Goal: Task Accomplishment & Management: Complete application form

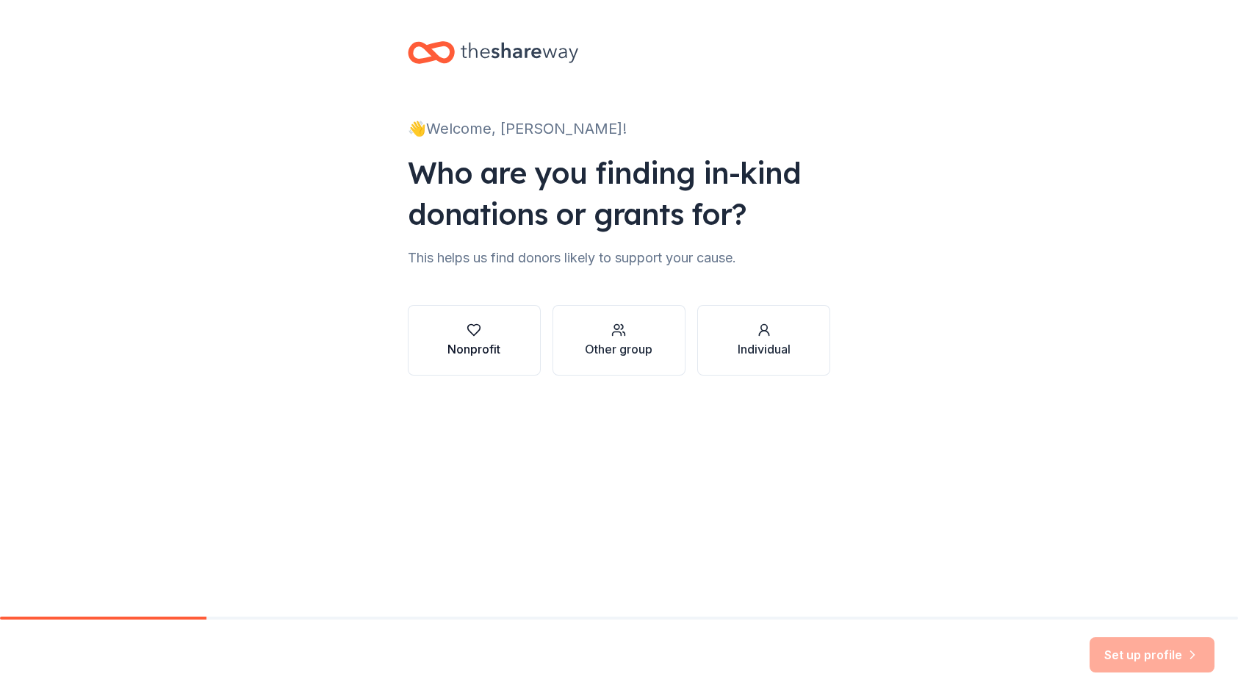
click at [460, 350] on div "Nonprofit" at bounding box center [473, 349] width 53 height 18
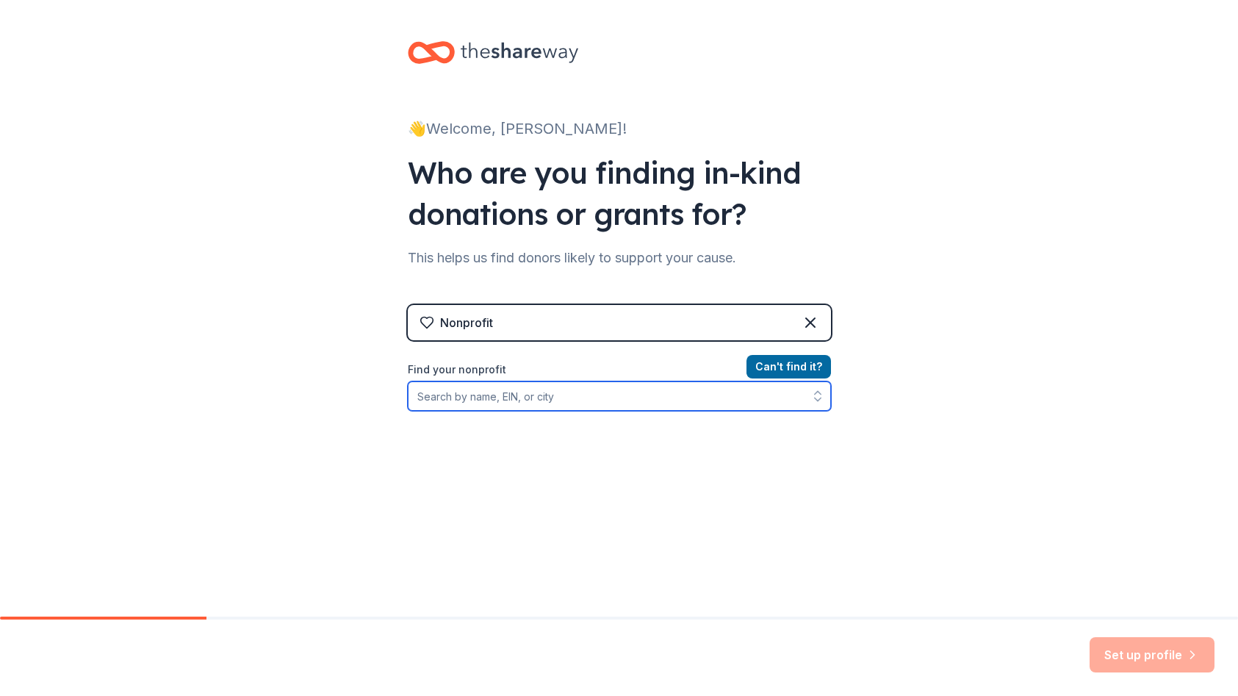
click at [565, 396] on input "Find your nonprofit" at bounding box center [619, 395] width 423 height 29
type input "palmetto youth"
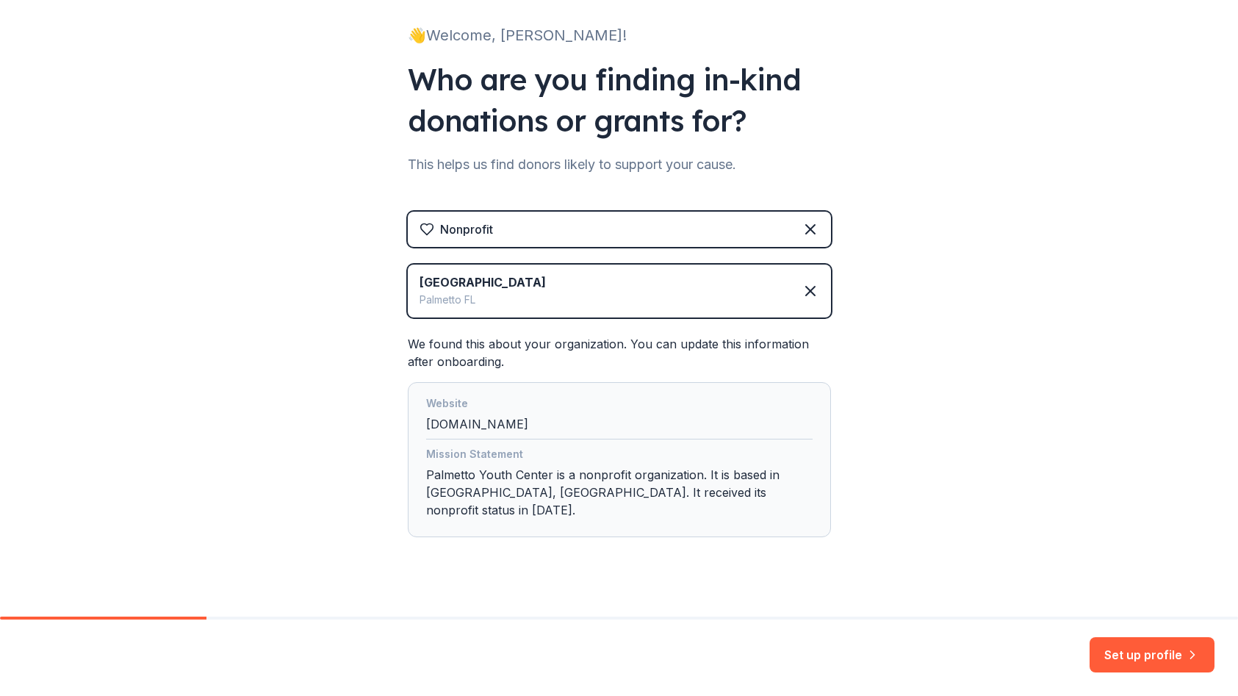
scroll to position [96, 0]
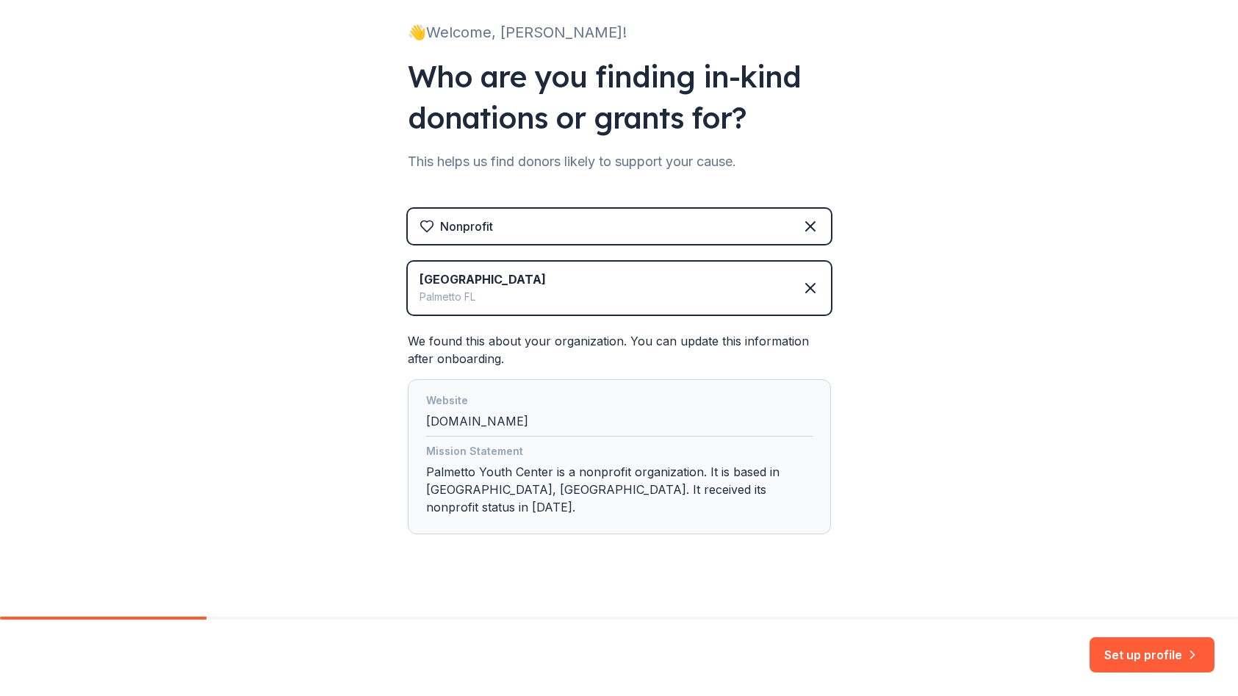
click at [588, 422] on div "Website palmettoyouthcenter.com" at bounding box center [619, 413] width 386 height 45
click at [1146, 661] on button "Set up profile" at bounding box center [1151, 654] width 125 height 35
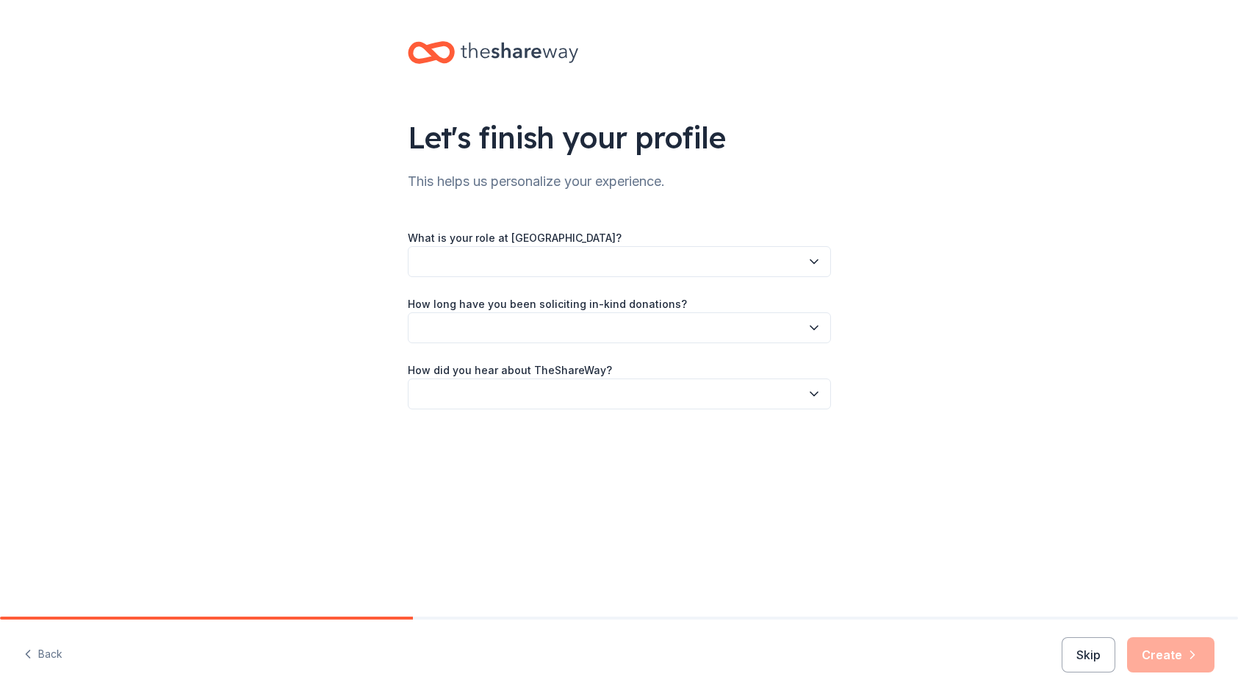
click at [684, 259] on button "button" at bounding box center [619, 261] width 423 height 31
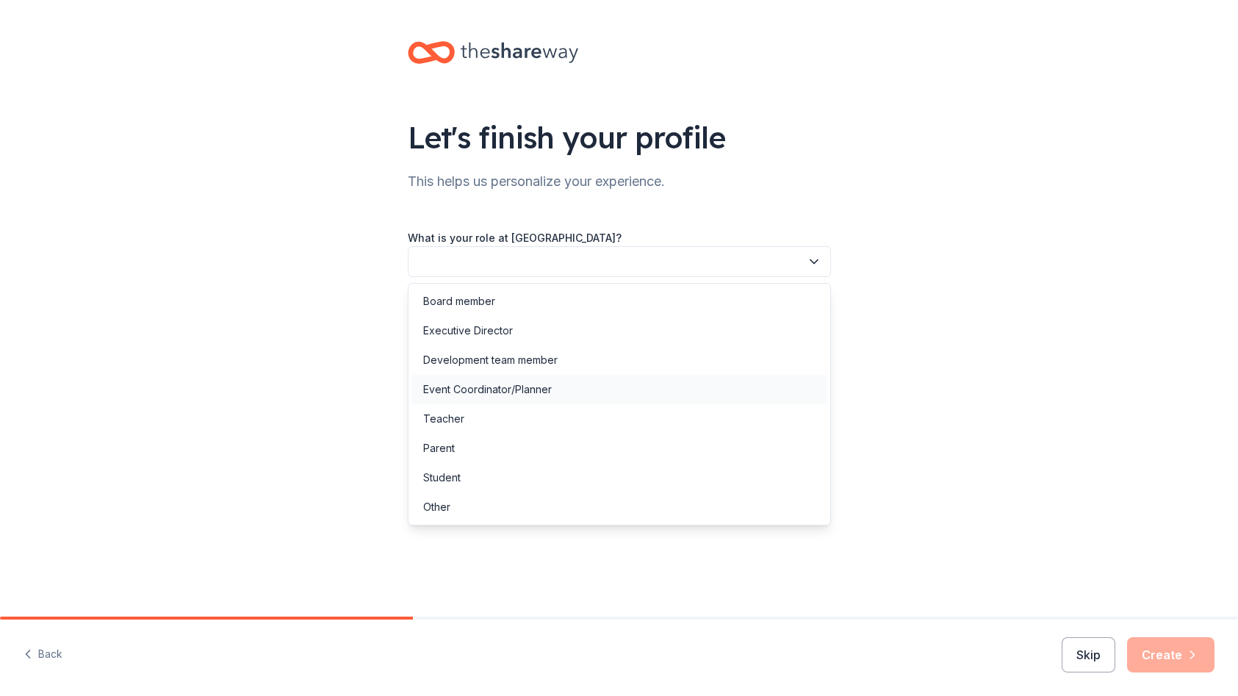
click at [519, 390] on div "Event Coordinator/Planner" at bounding box center [487, 389] width 129 height 18
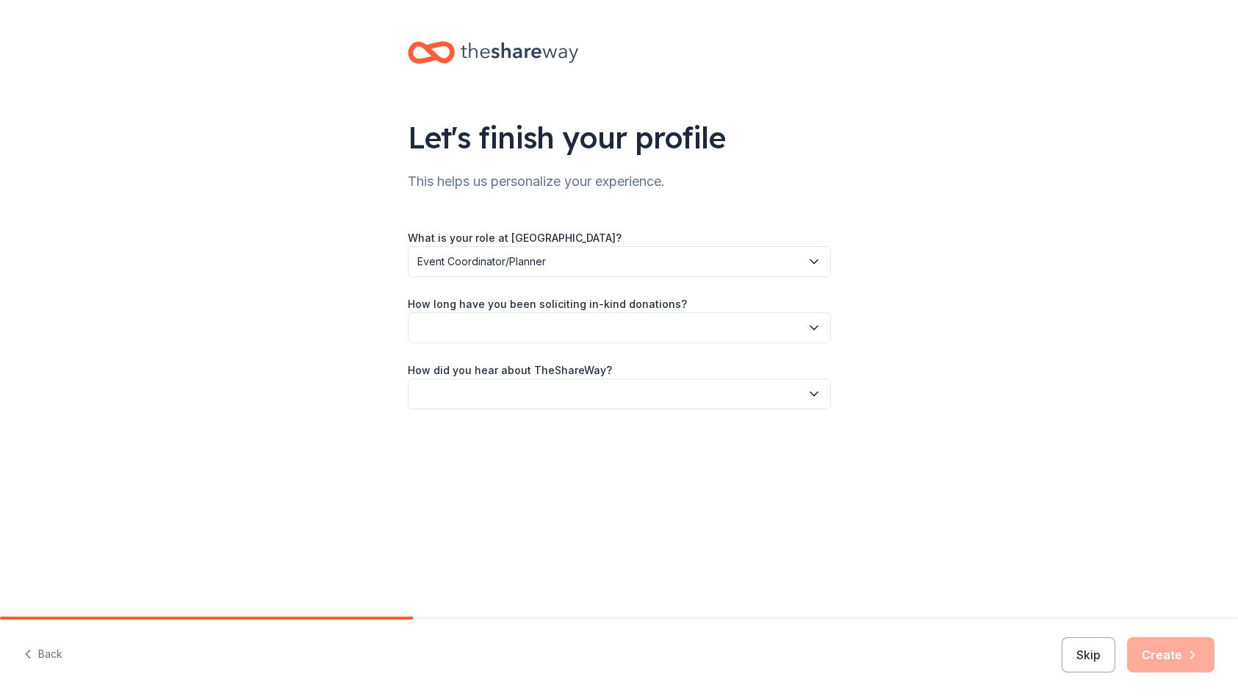
click at [566, 327] on button "button" at bounding box center [619, 327] width 423 height 31
click at [497, 370] on div "This is my first time!" at bounding box center [469, 367] width 93 height 18
click at [530, 388] on button "button" at bounding box center [619, 393] width 423 height 31
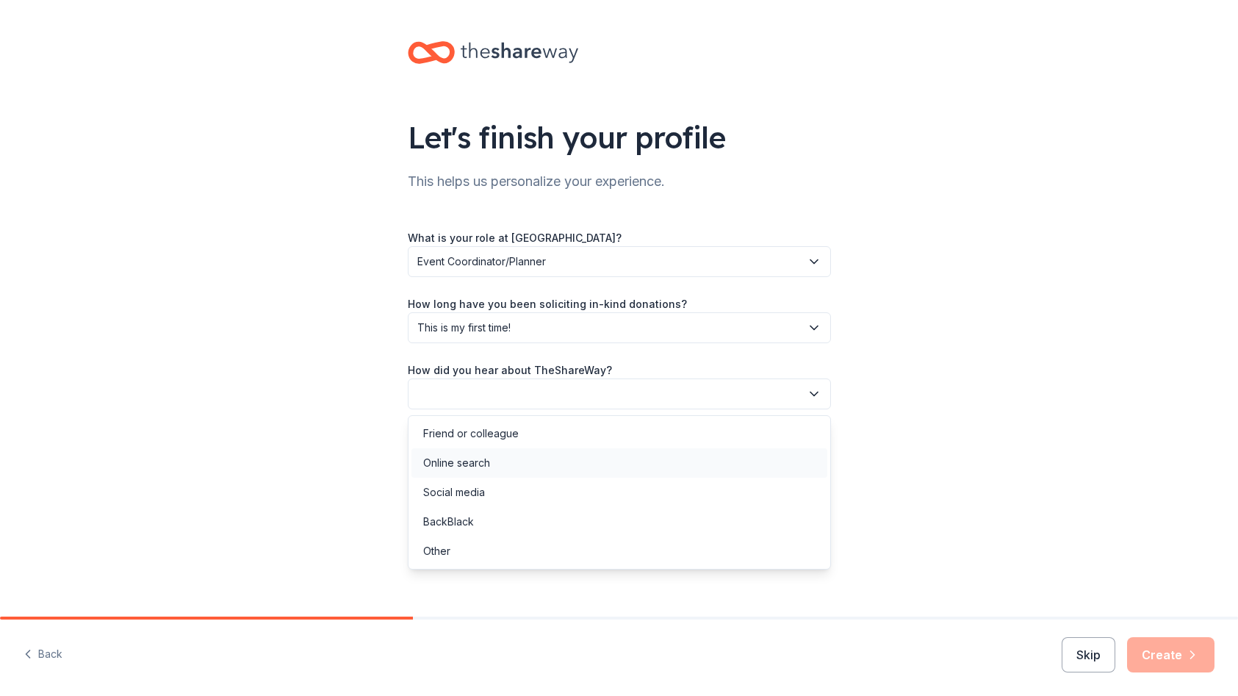
click at [474, 465] on div "Online search" at bounding box center [456, 463] width 67 height 18
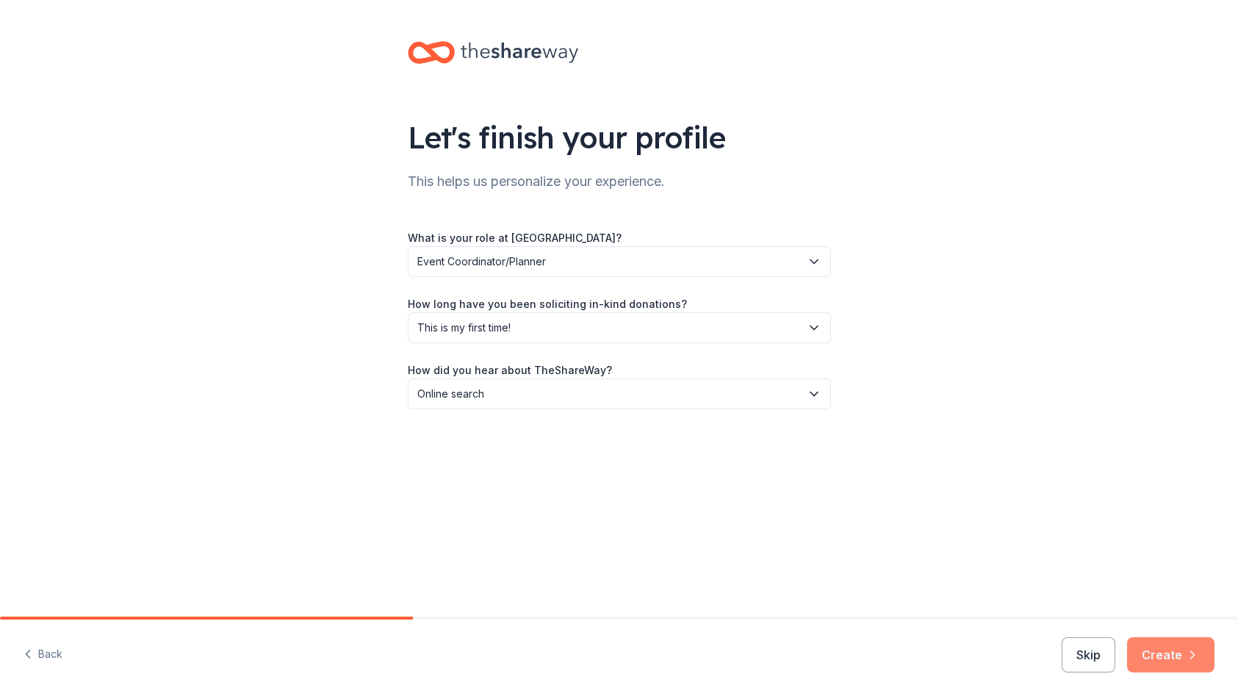
click at [1177, 654] on button "Create" at bounding box center [1170, 654] width 87 height 35
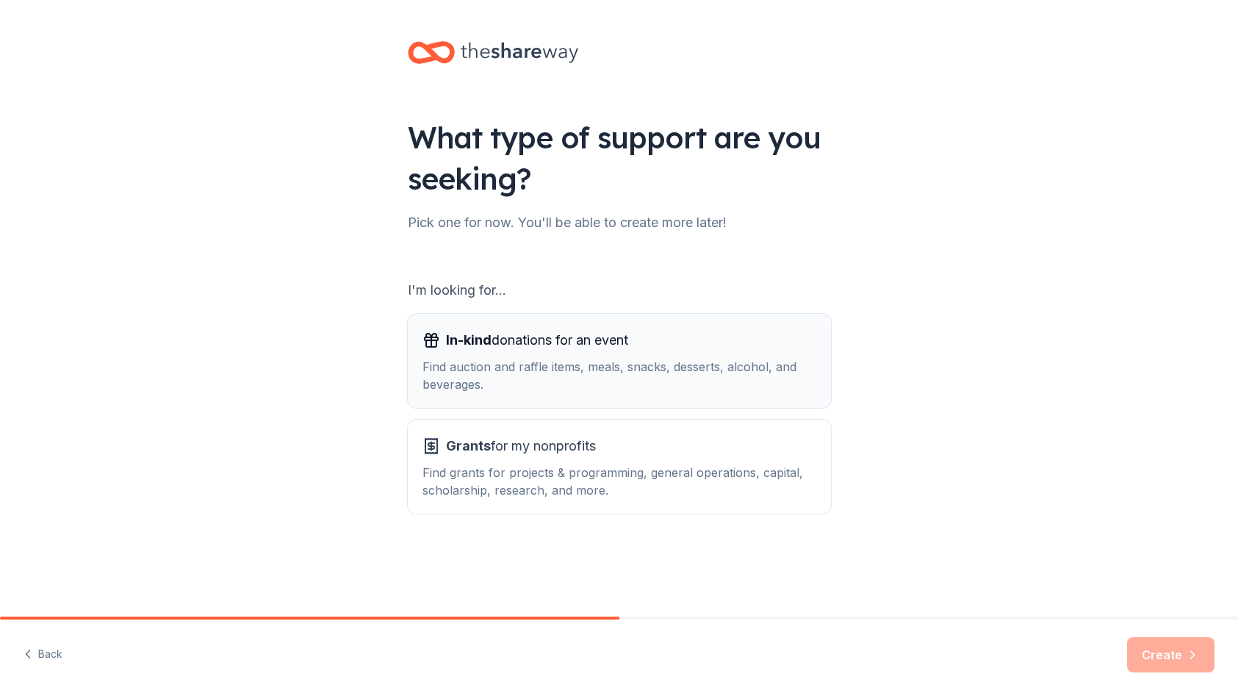
click at [662, 363] on div "Find auction and raffle items, meals, snacks, desserts, alcohol, and beverages." at bounding box center [619, 375] width 394 height 35
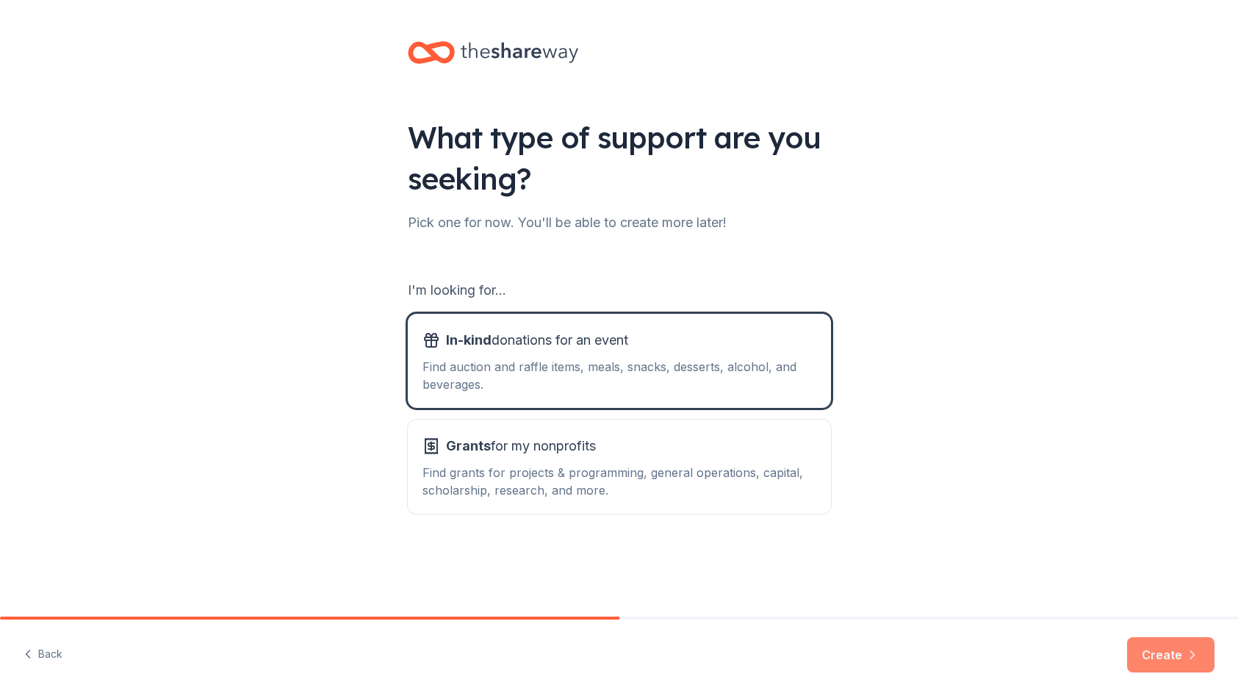
click at [1164, 654] on button "Create" at bounding box center [1170, 654] width 87 height 35
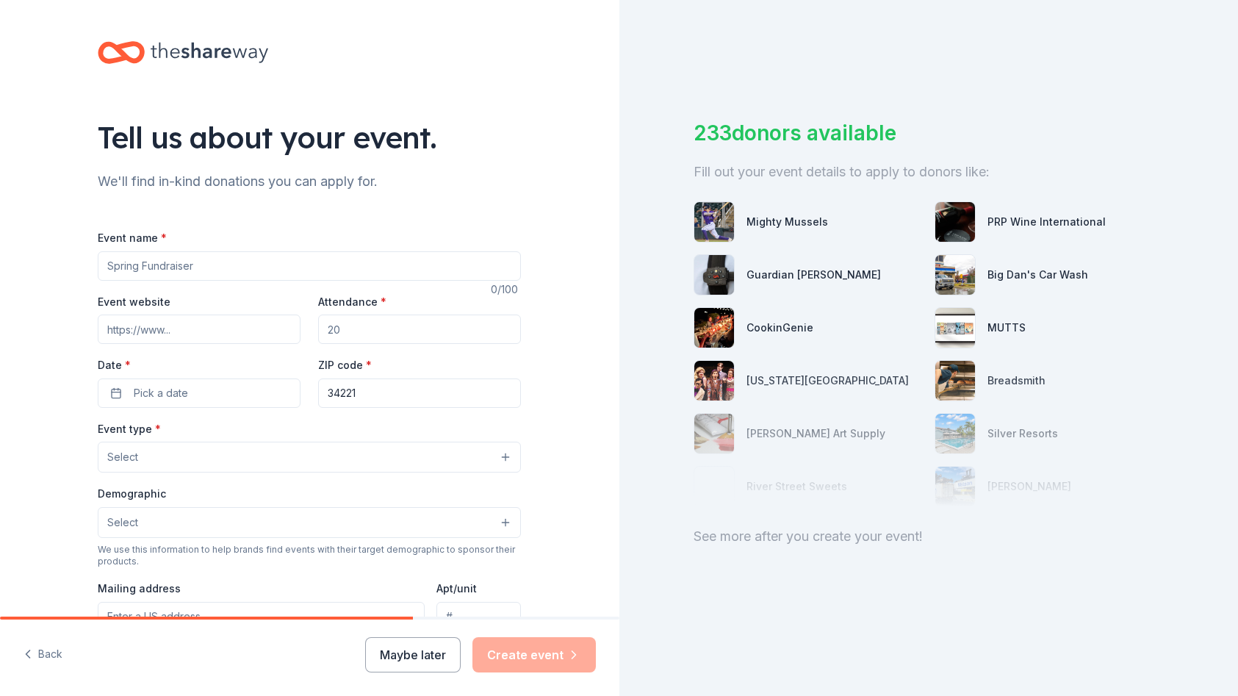
click at [292, 264] on input "Event name *" at bounding box center [309, 265] width 423 height 29
type input "MLK Banquet"
click at [377, 329] on input "Attendance *" at bounding box center [419, 328] width 203 height 29
type input "200"
click at [193, 385] on button "Pick a date" at bounding box center [199, 392] width 203 height 29
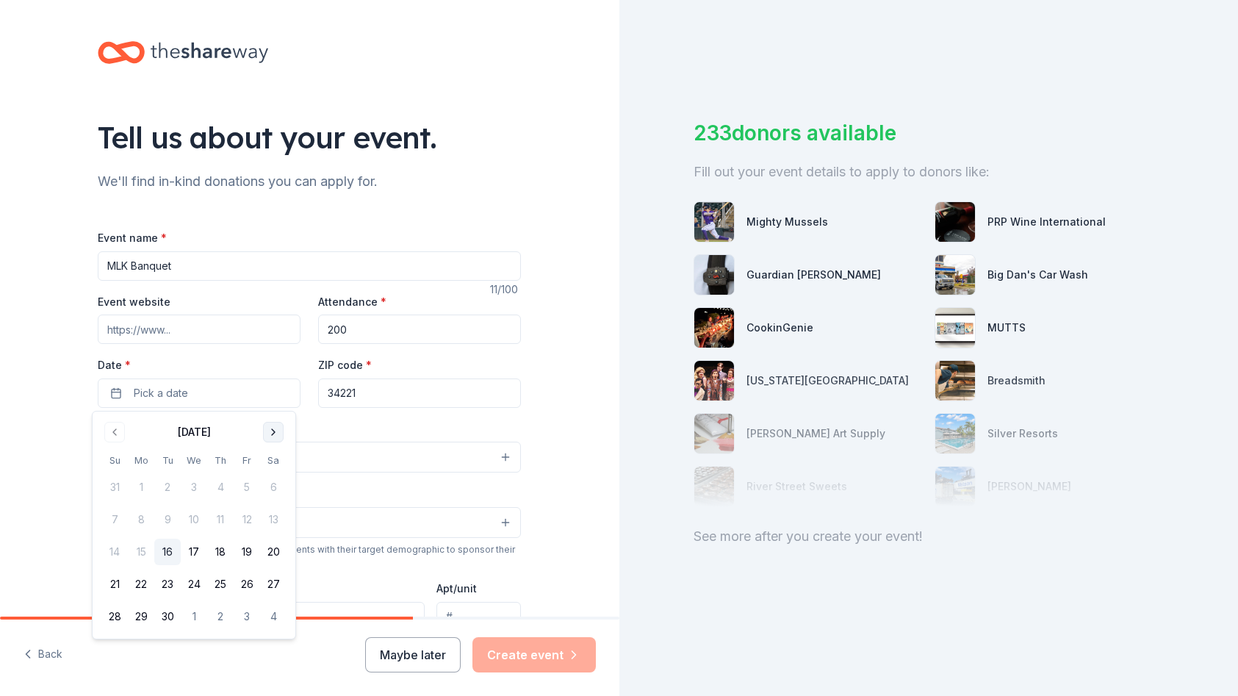
click at [271, 431] on button "Go to next month" at bounding box center [273, 432] width 21 height 21
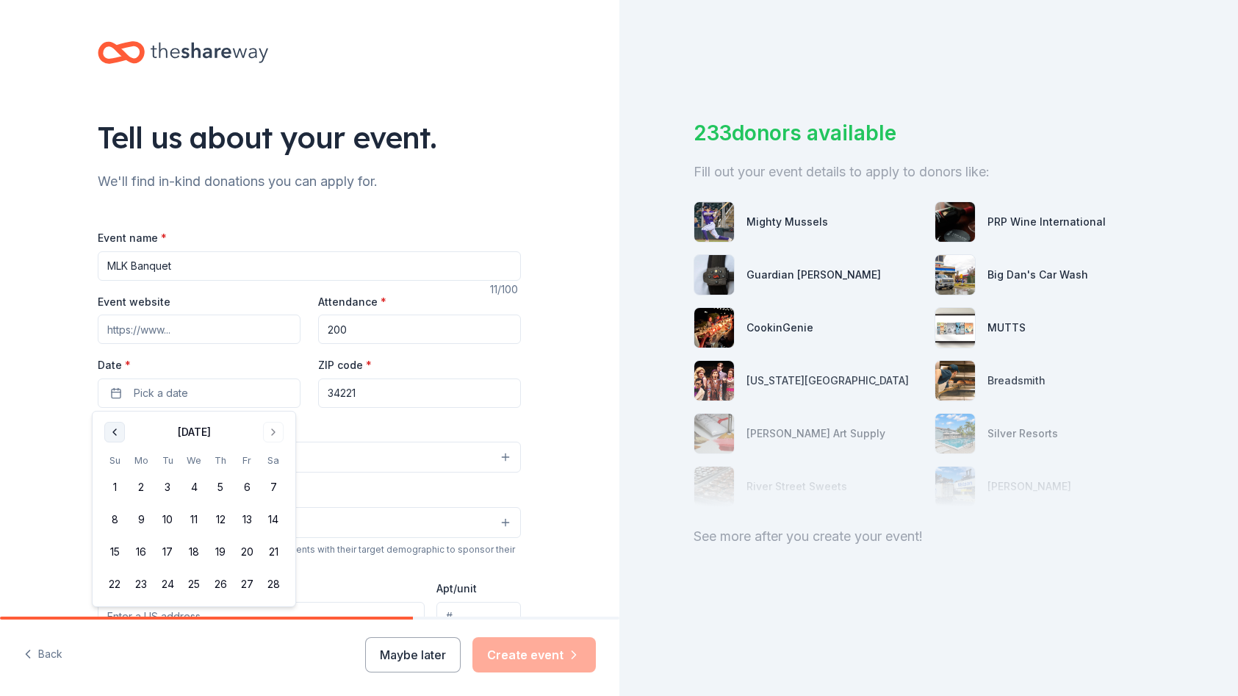
click at [115, 429] on button "Go to previous month" at bounding box center [114, 432] width 21 height 21
click at [248, 549] on button "16" at bounding box center [247, 551] width 26 height 26
click at [541, 416] on div "Tell us about your event. We'll find in-kind donations you can apply for. Event…" at bounding box center [309, 489] width 619 height 978
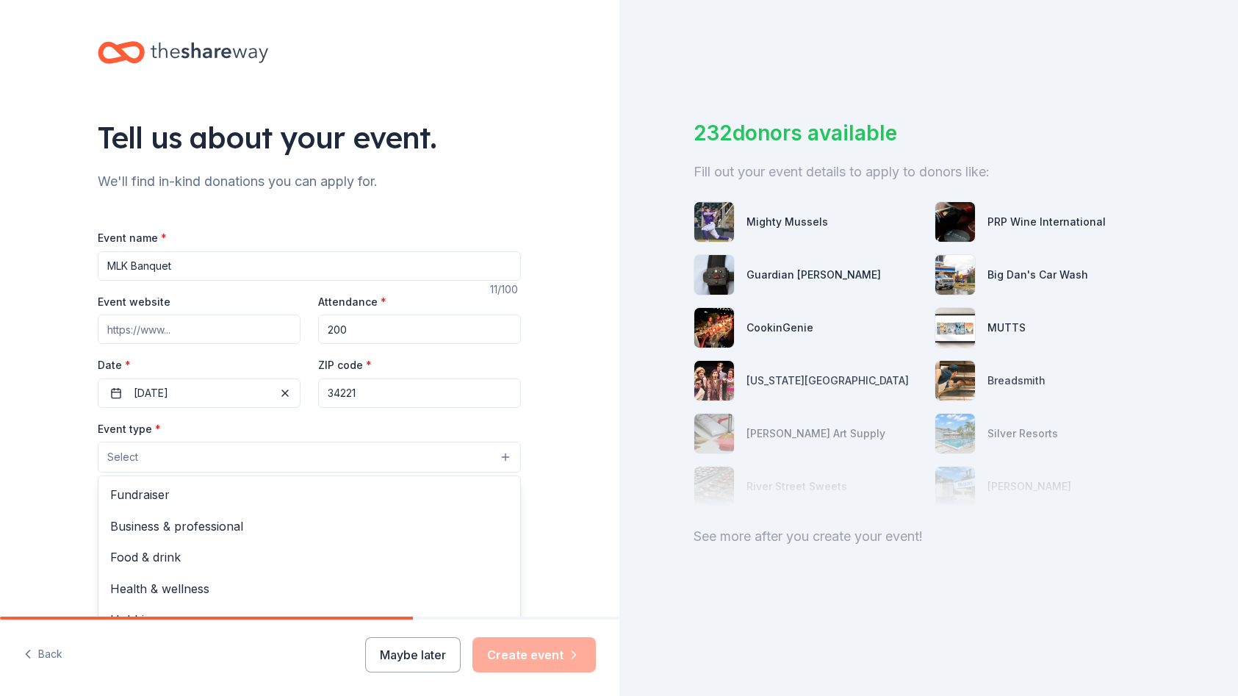
click at [407, 460] on button "Select" at bounding box center [309, 456] width 423 height 31
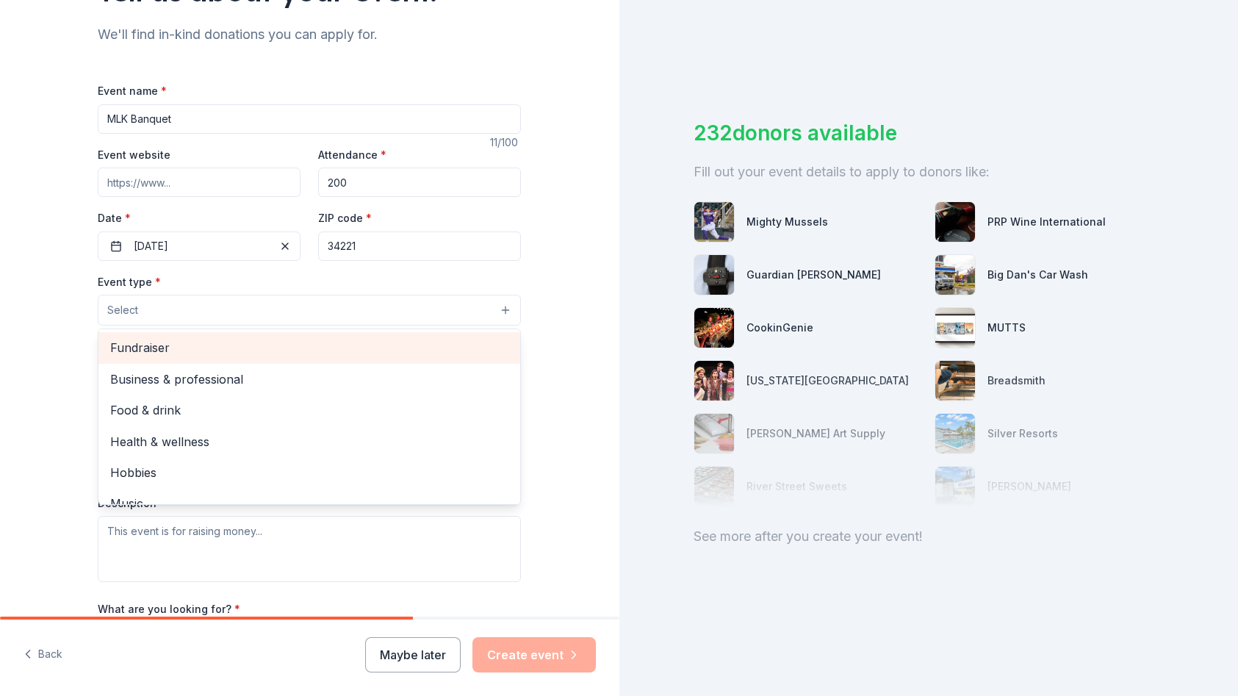
click at [178, 349] on span "Fundraiser" at bounding box center [309, 347] width 398 height 19
click at [244, 348] on span "Business & professional" at bounding box center [309, 348] width 398 height 19
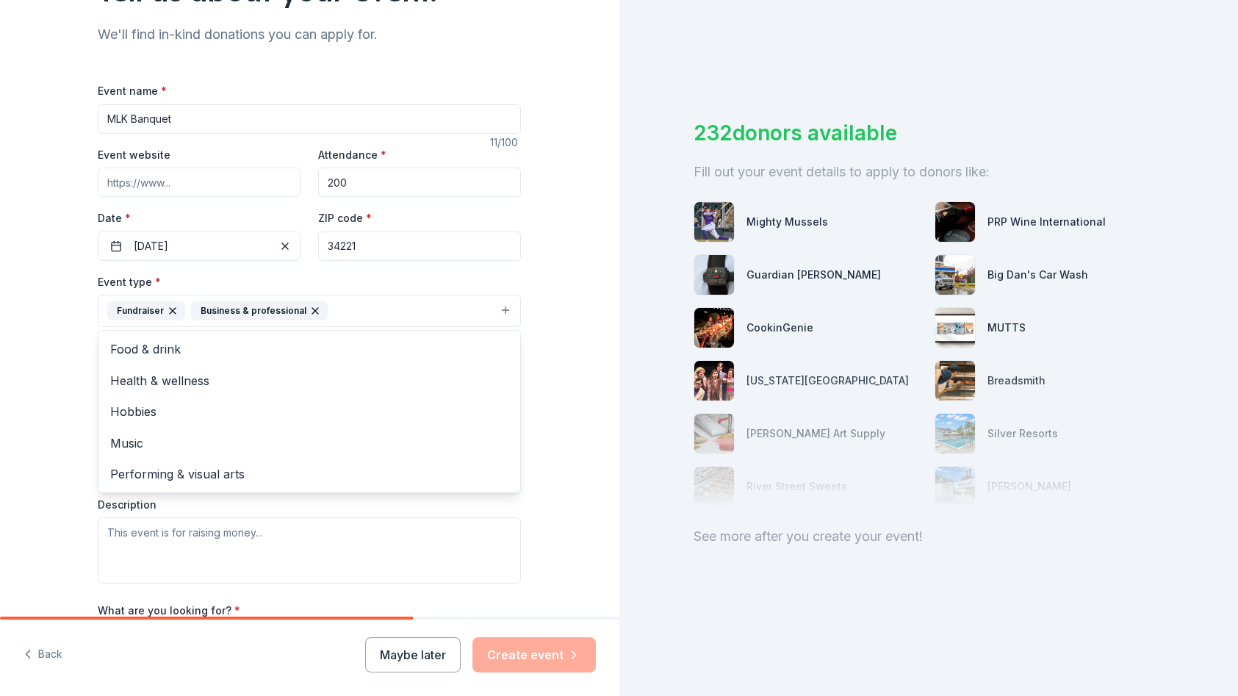
click at [566, 414] on div "Tell us about your event. We'll find in-kind donations you can apply for. Event…" at bounding box center [309, 342] width 619 height 979
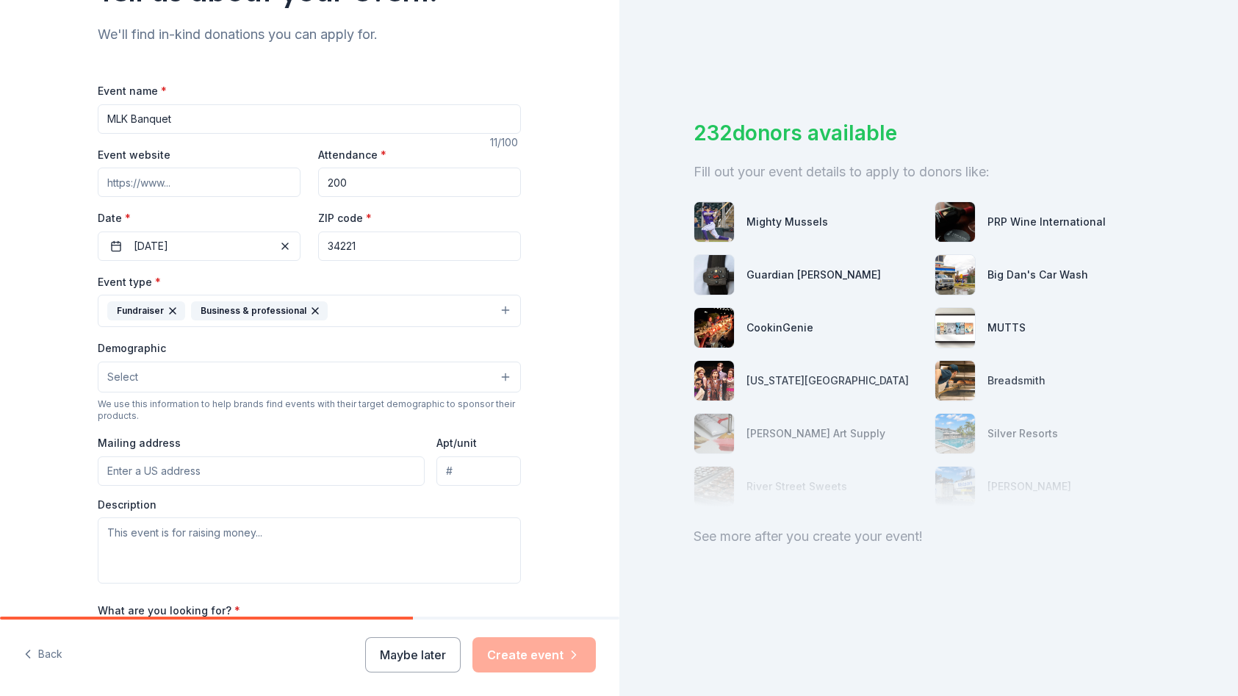
click at [425, 378] on button "Select" at bounding box center [309, 376] width 423 height 31
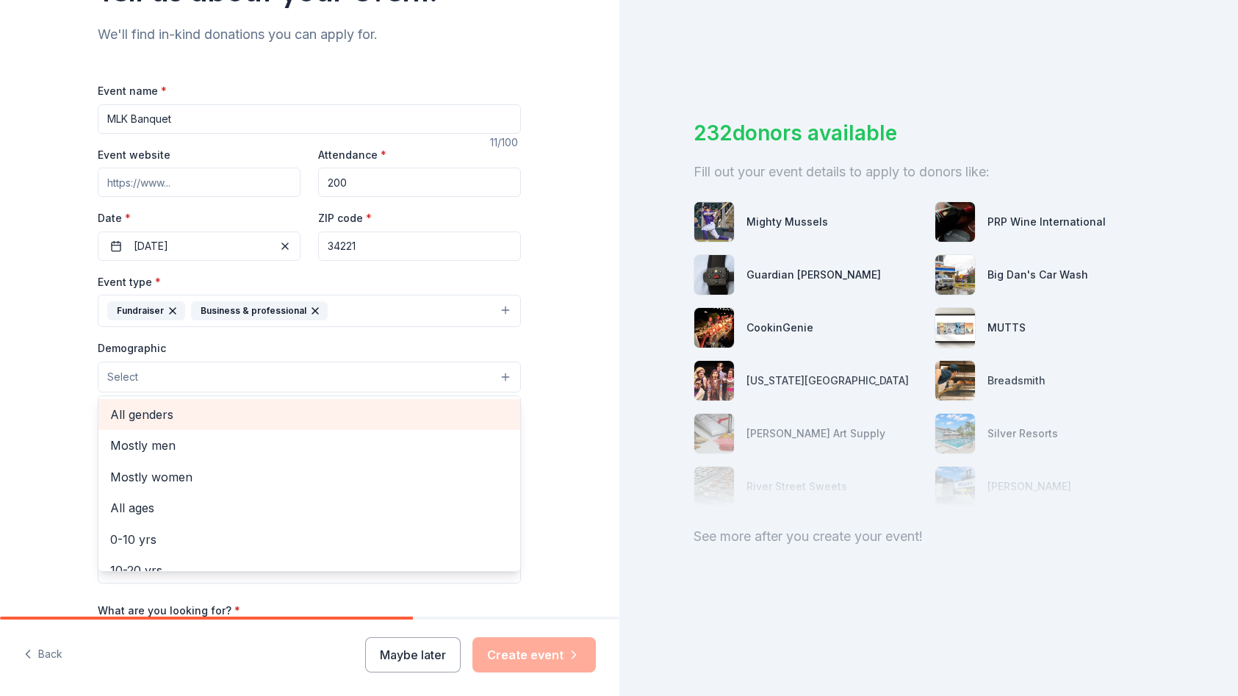
click at [344, 411] on span "All genders" at bounding box center [309, 414] width 398 height 19
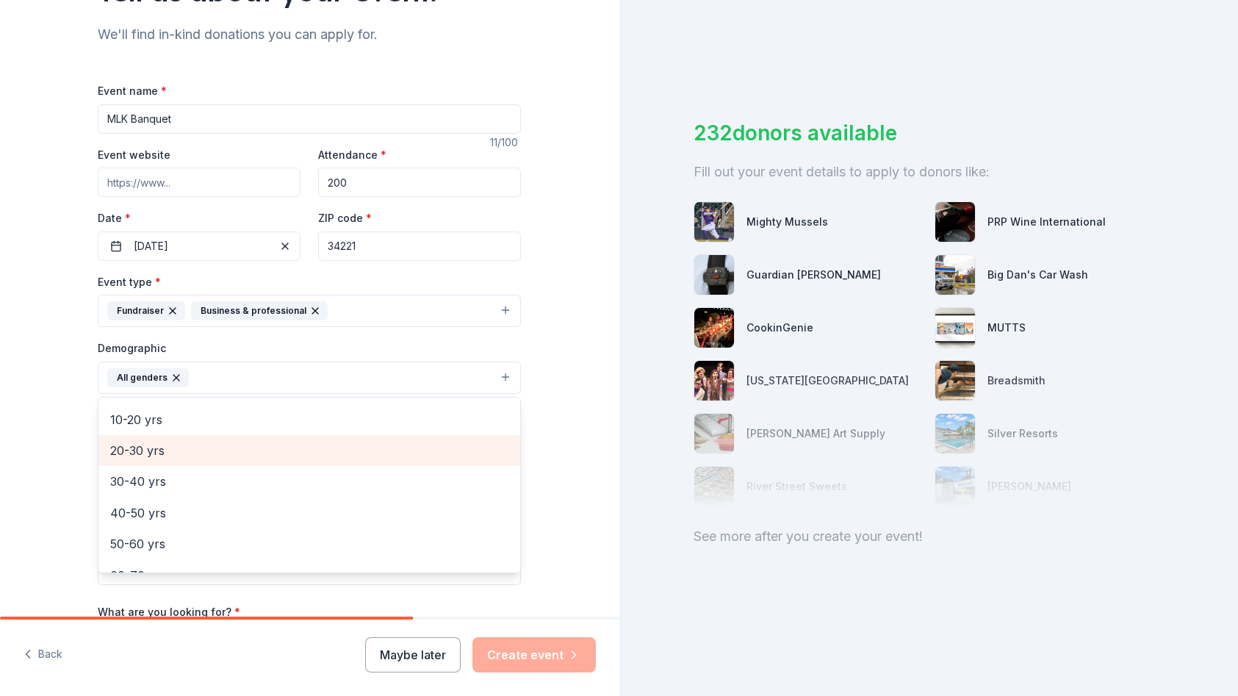
scroll to position [147, 0]
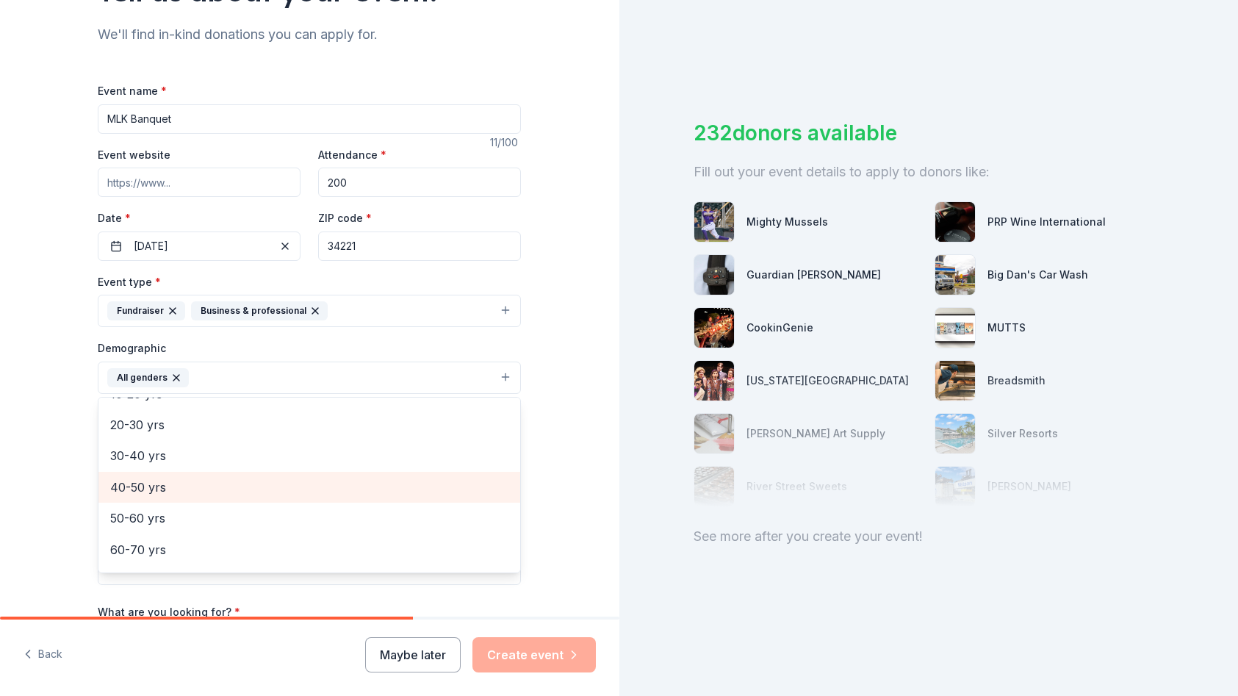
click at [227, 488] on span "40-50 yrs" at bounding box center [309, 486] width 398 height 19
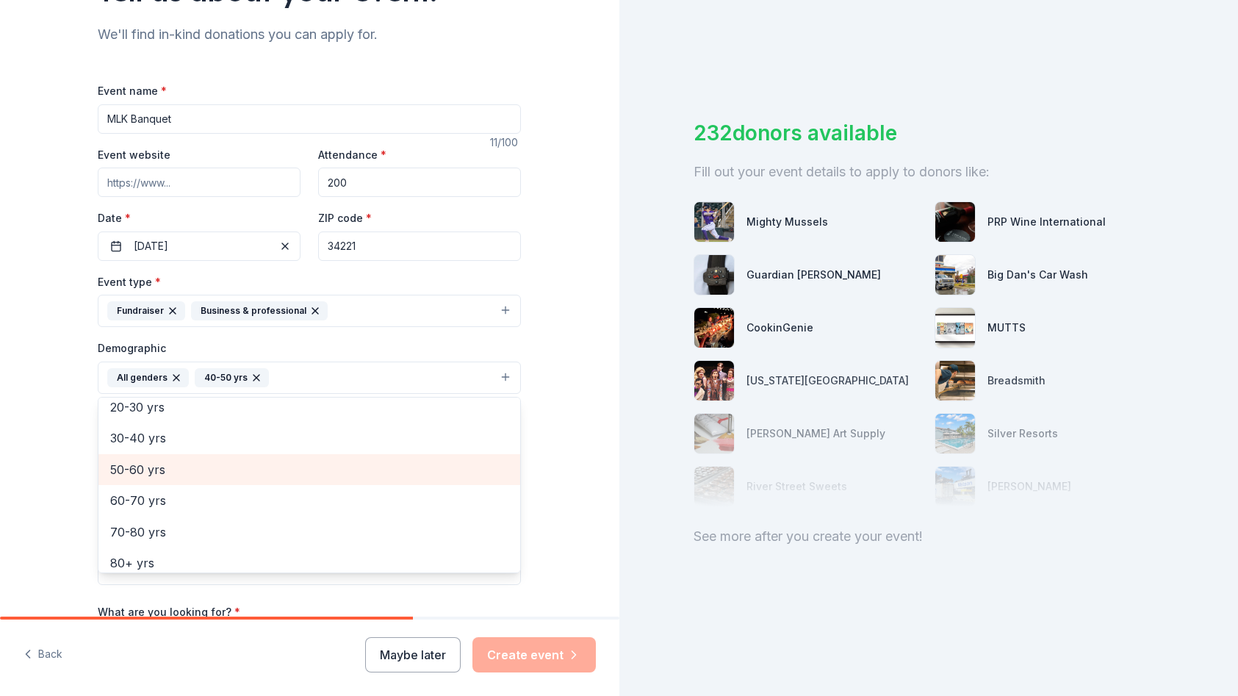
scroll to position [173, 0]
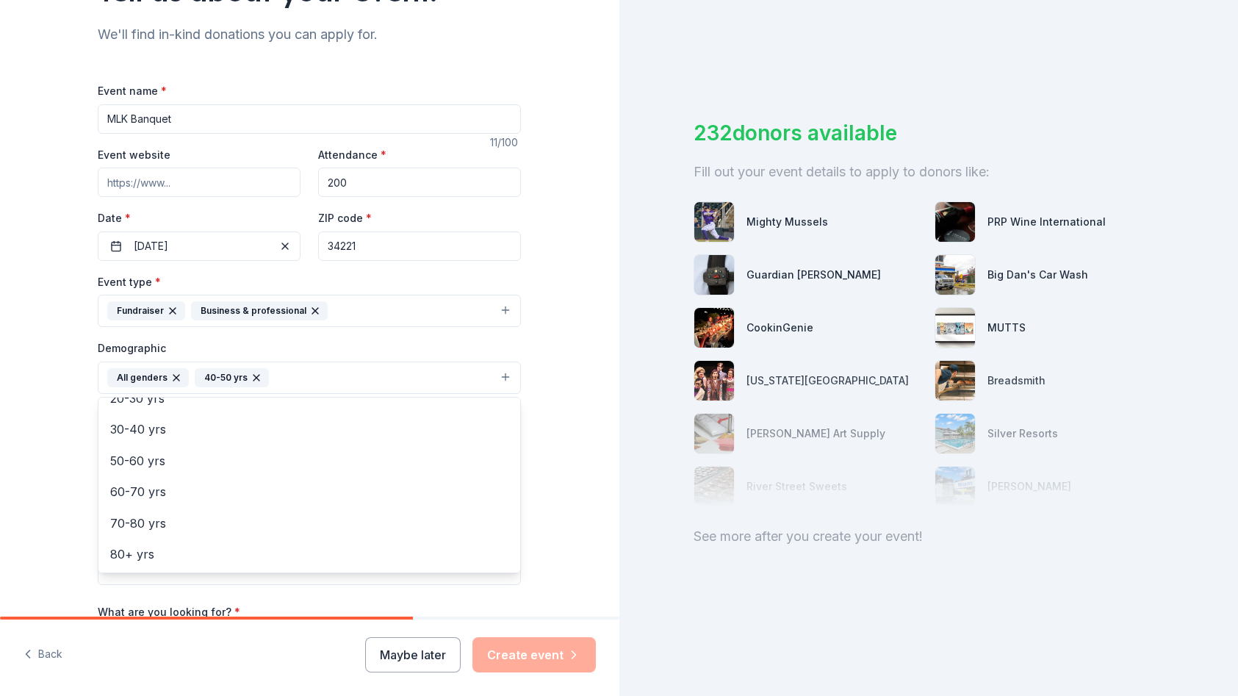
click at [558, 444] on div "Tell us about your event. We'll find in-kind donations you can apply for. Event…" at bounding box center [309, 343] width 619 height 981
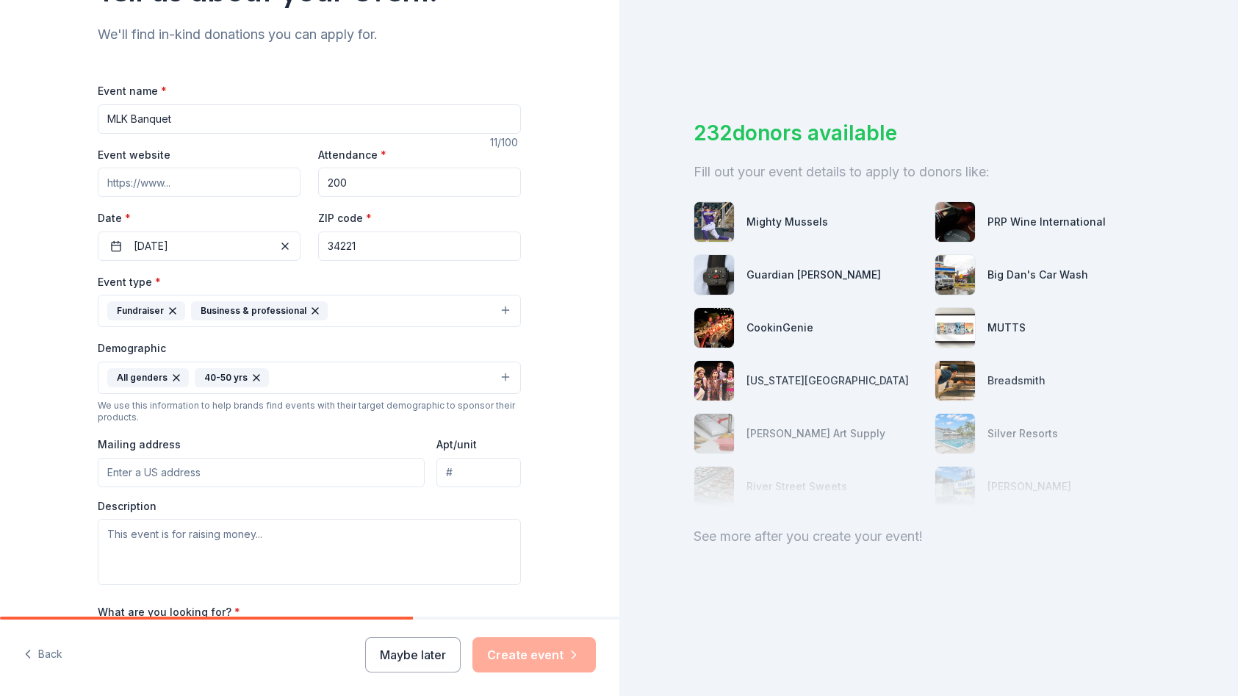
click at [306, 474] on input "Mailing address" at bounding box center [261, 472] width 327 height 29
type input "501 17th St West"
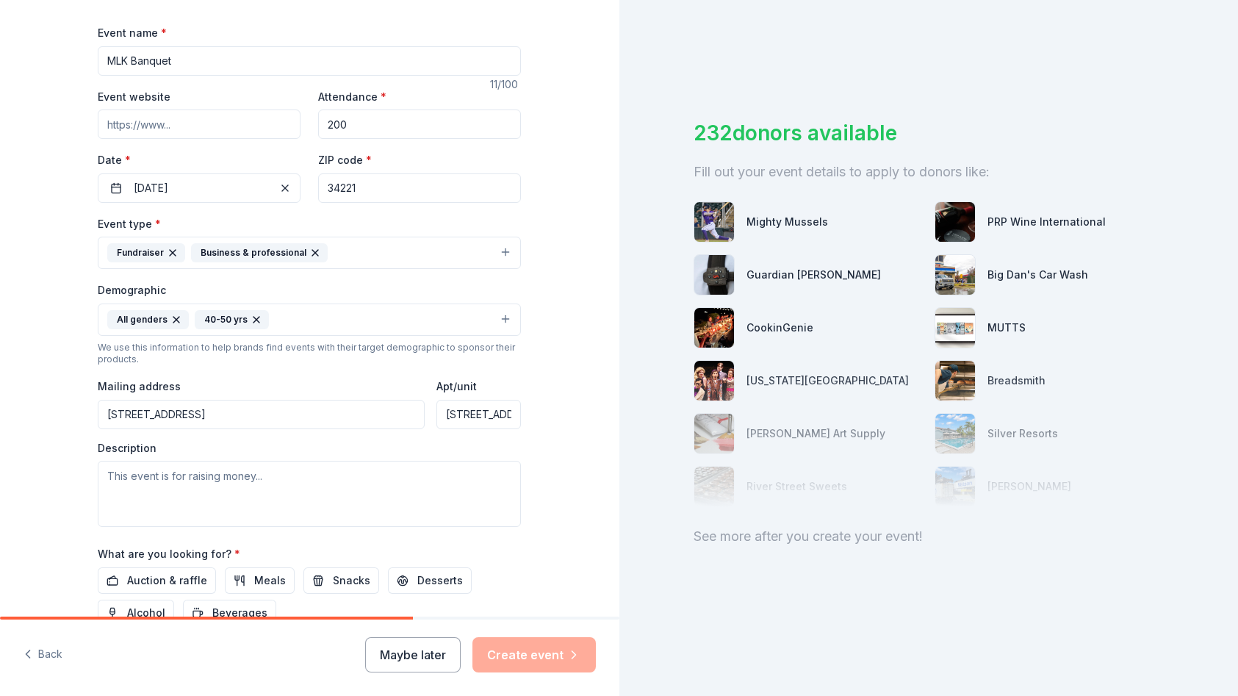
scroll to position [294, 0]
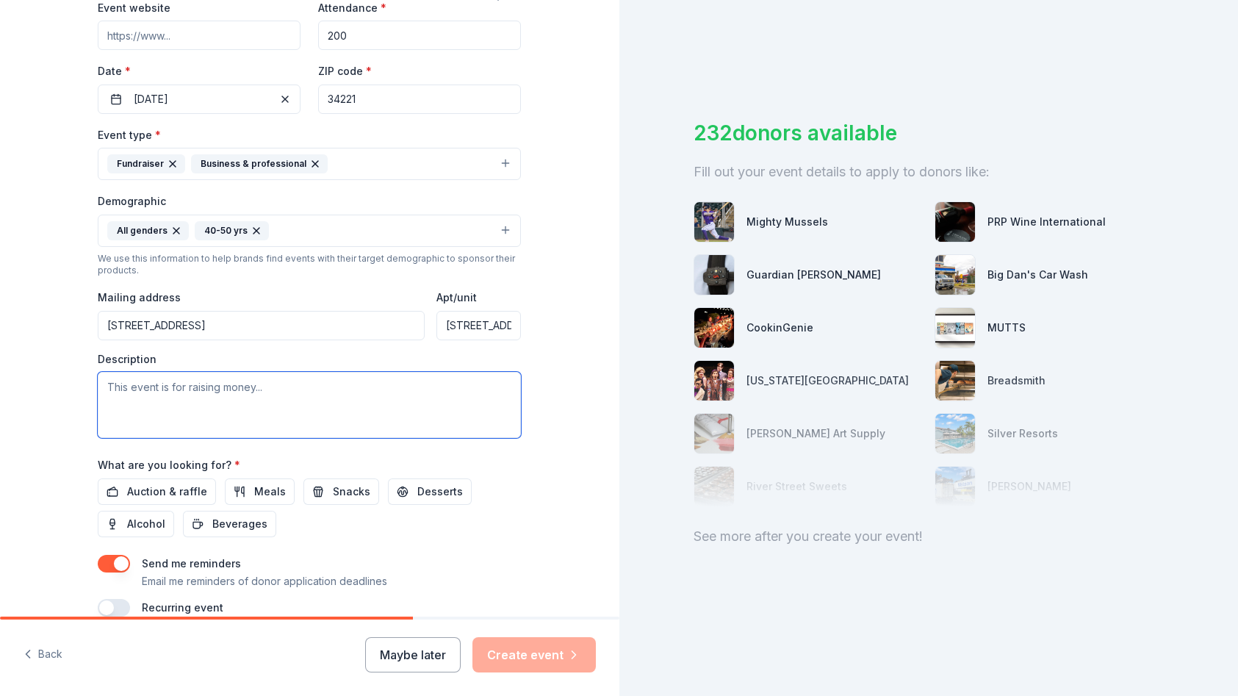
click at [272, 386] on textarea at bounding box center [309, 405] width 423 height 66
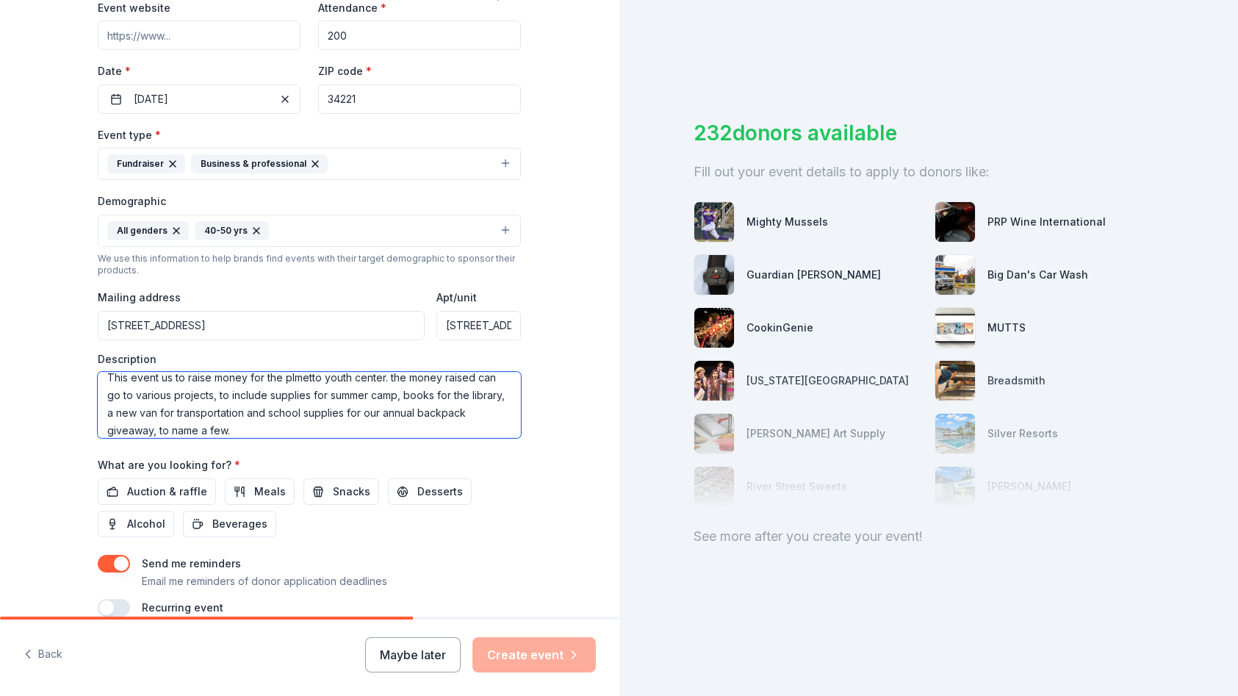
scroll to position [8, 0]
type textarea "This event us to raise money for the palmetto youth center. the money raised ca…"
click at [485, 516] on div "Auction & raffle Meals Snacks Desserts Alcohol Beverages" at bounding box center [309, 507] width 423 height 59
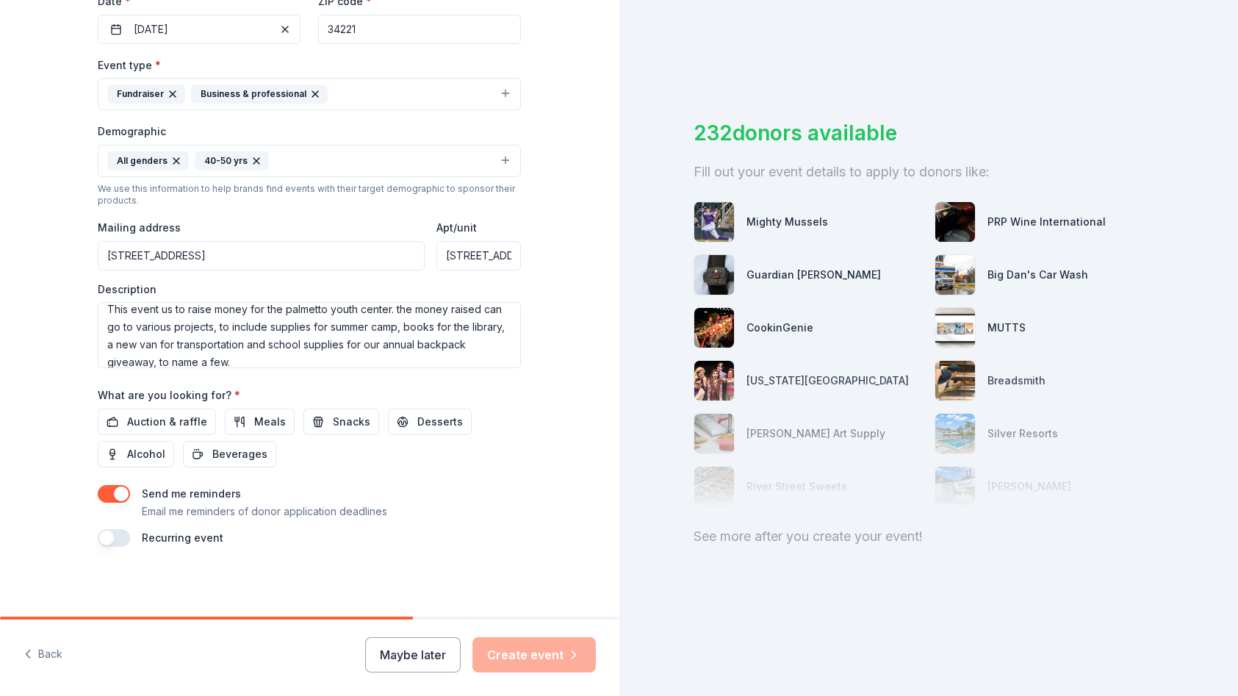
scroll to position [364, 0]
click at [158, 422] on span "Auction & raffle" at bounding box center [167, 421] width 80 height 18
click at [541, 655] on button "Create event" at bounding box center [533, 654] width 123 height 35
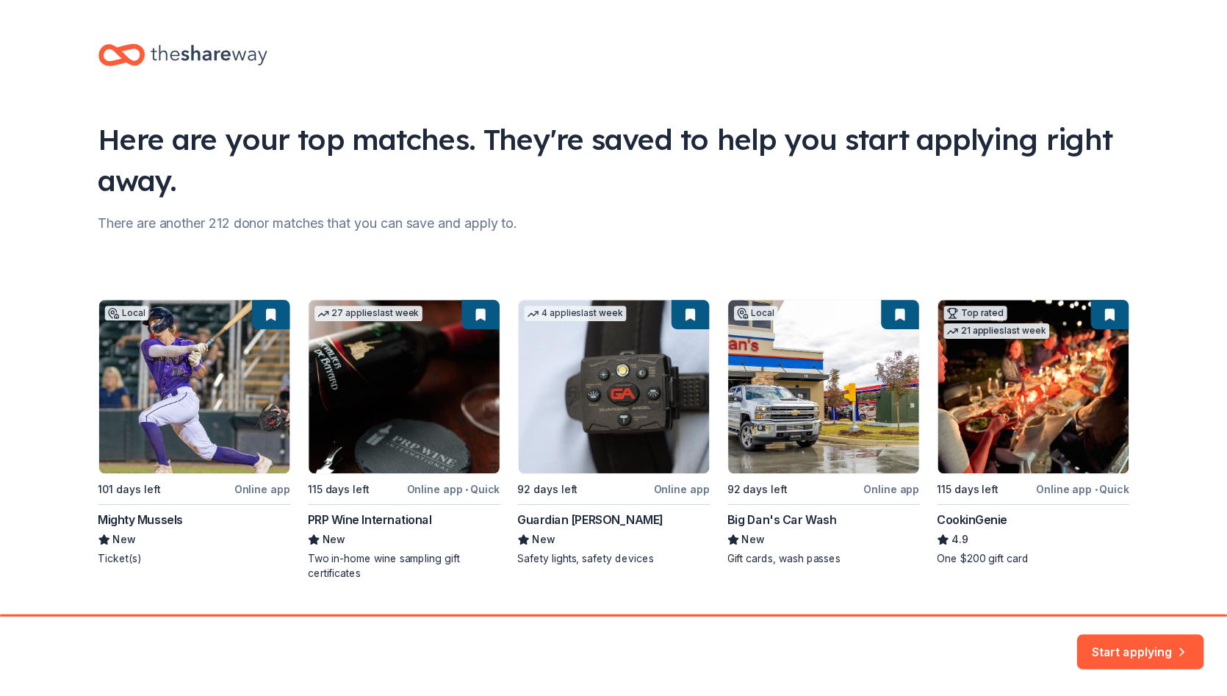
scroll to position [37, 0]
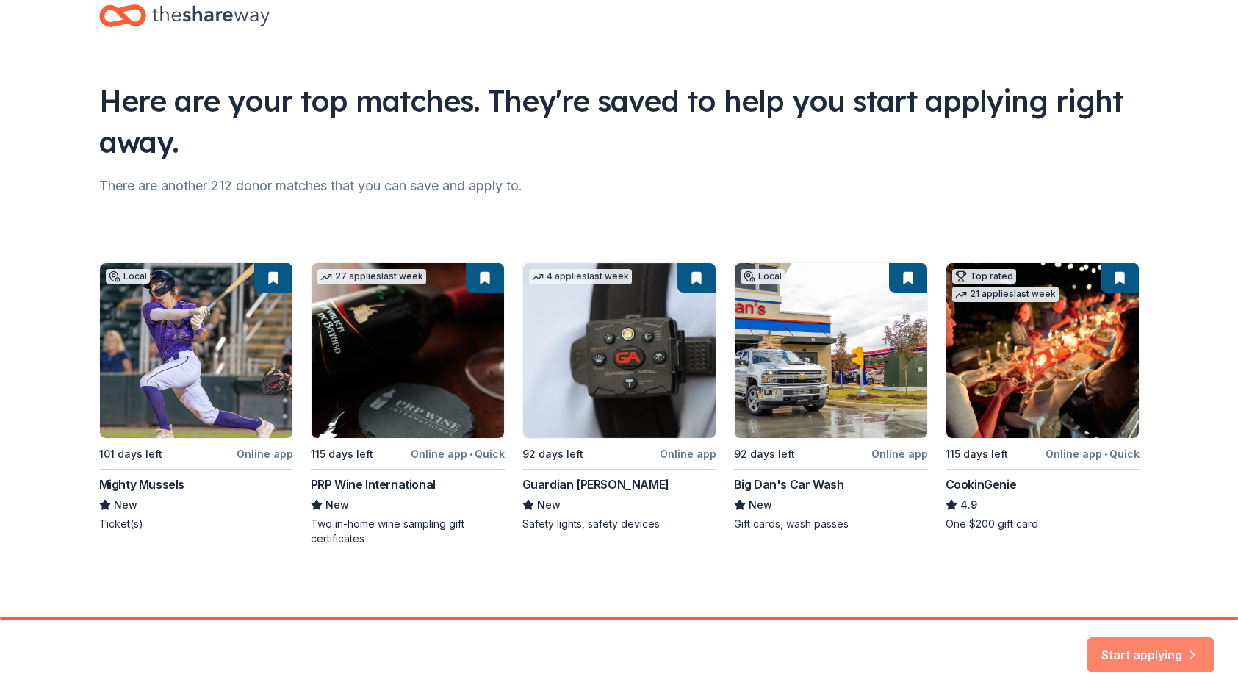
click at [1156, 649] on button "Start applying" at bounding box center [1150, 645] width 128 height 35
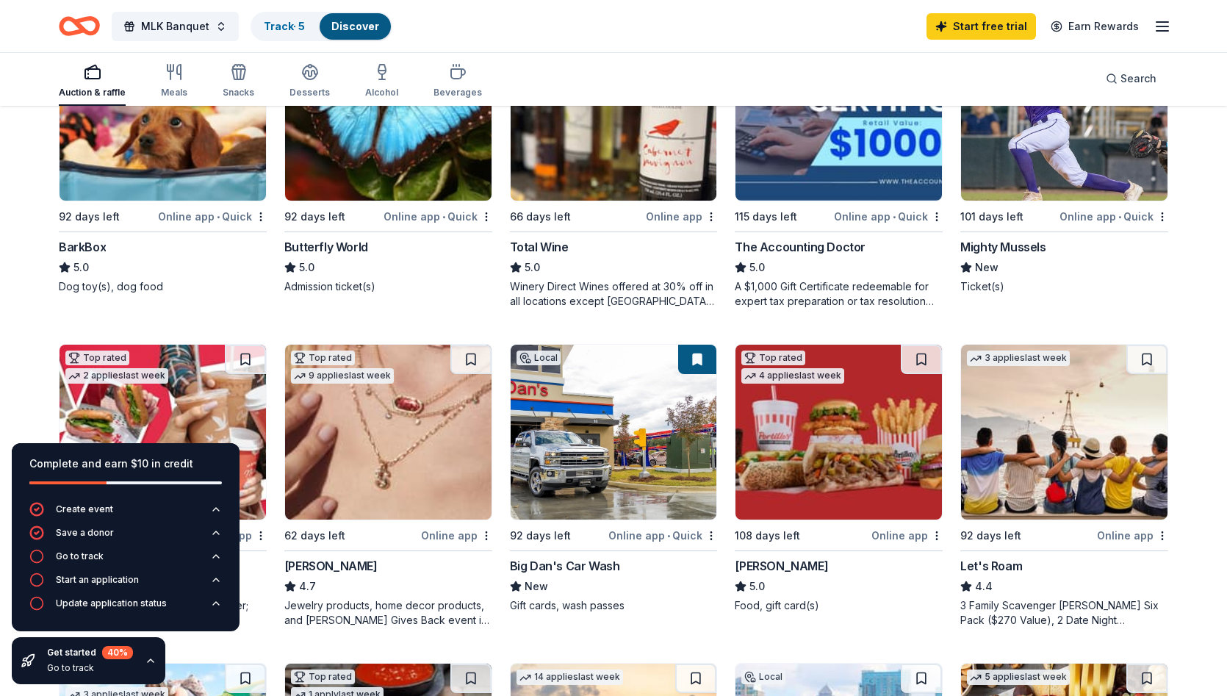
scroll to position [588, 0]
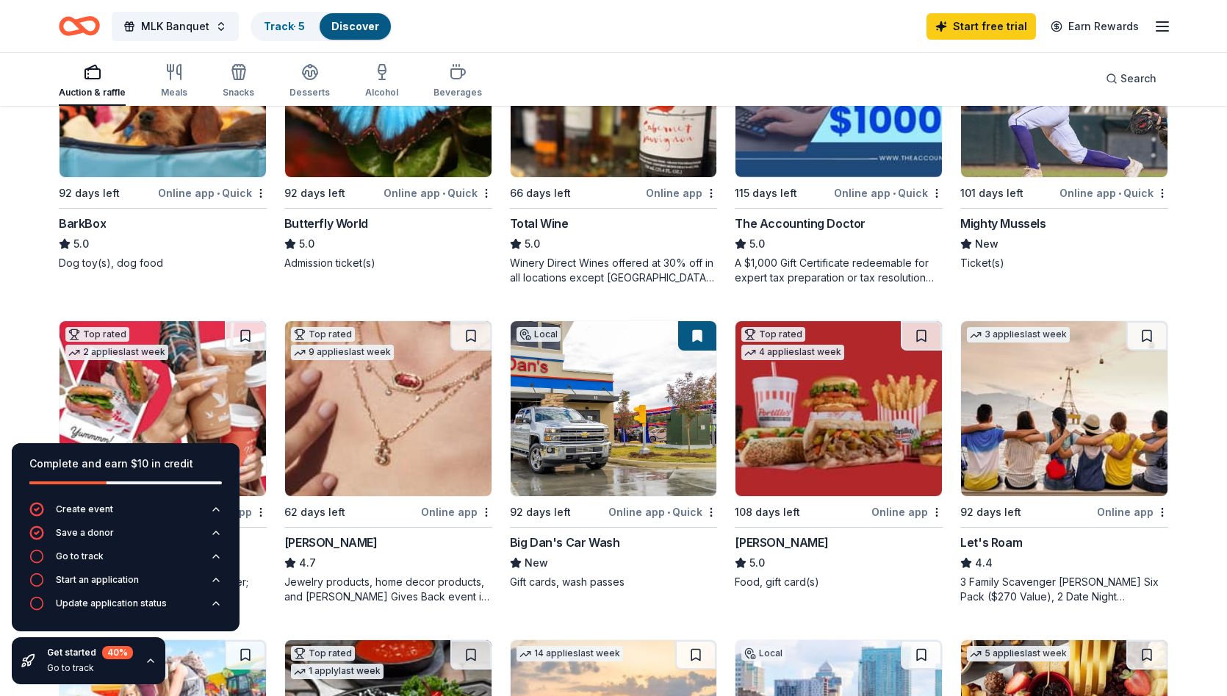
click at [406, 442] on img at bounding box center [388, 408] width 206 height 175
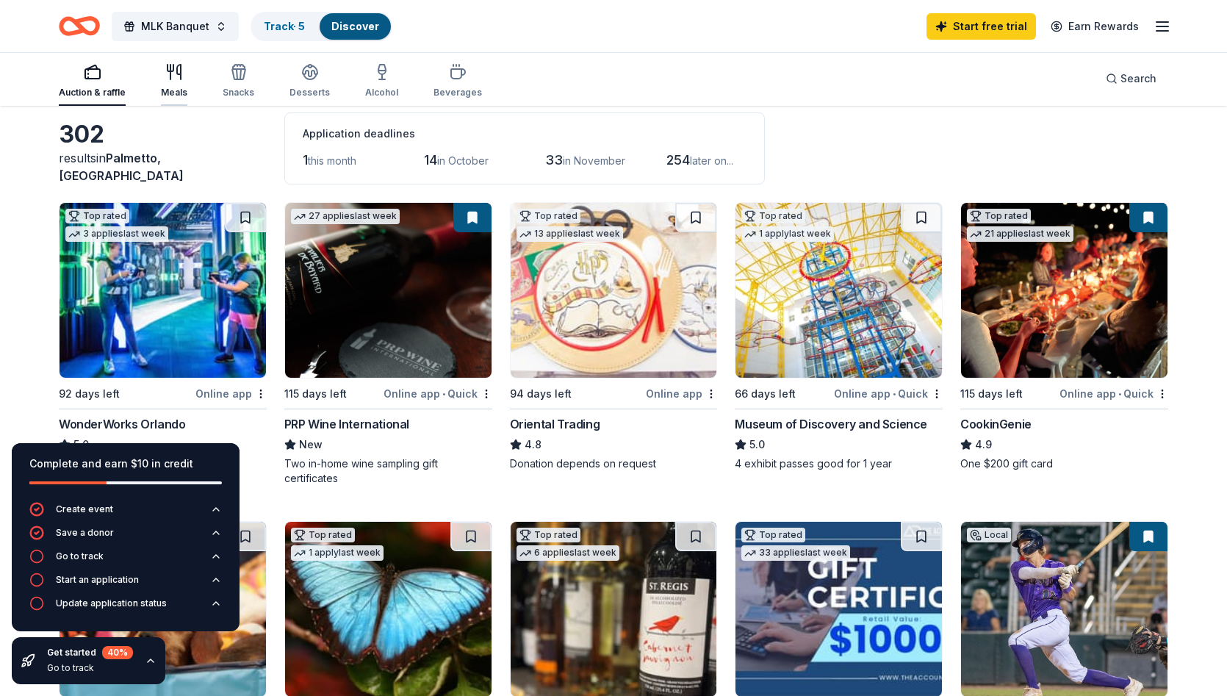
scroll to position [0, 0]
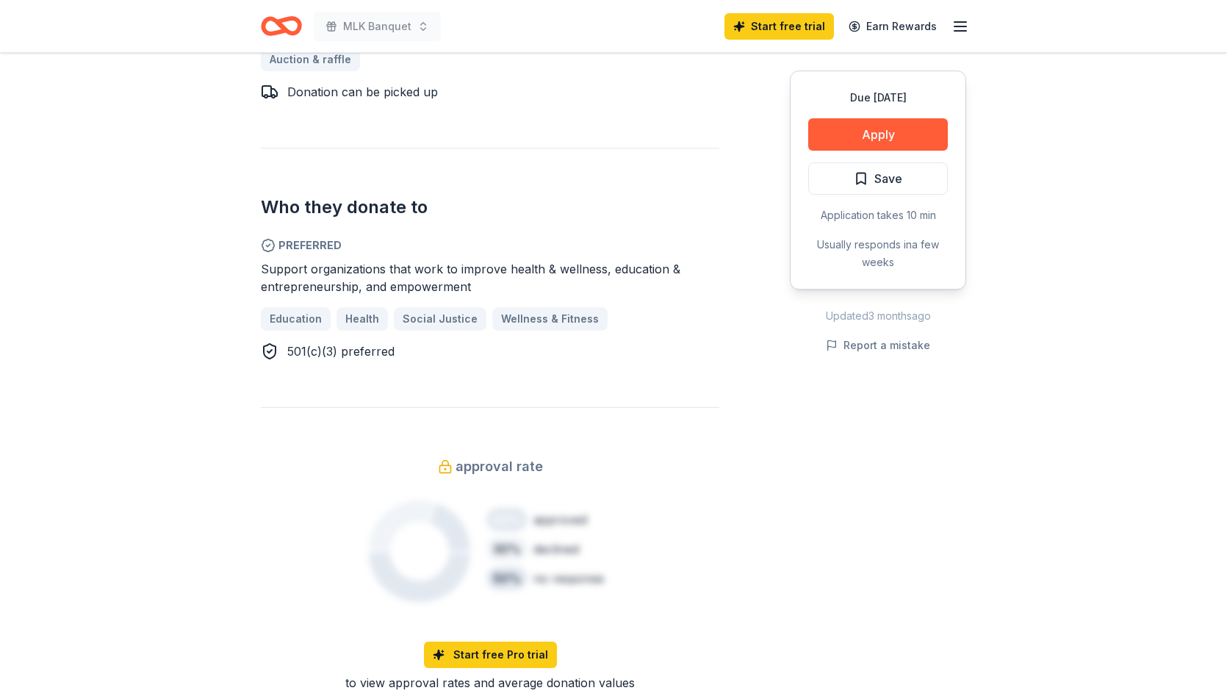
scroll to position [808, 0]
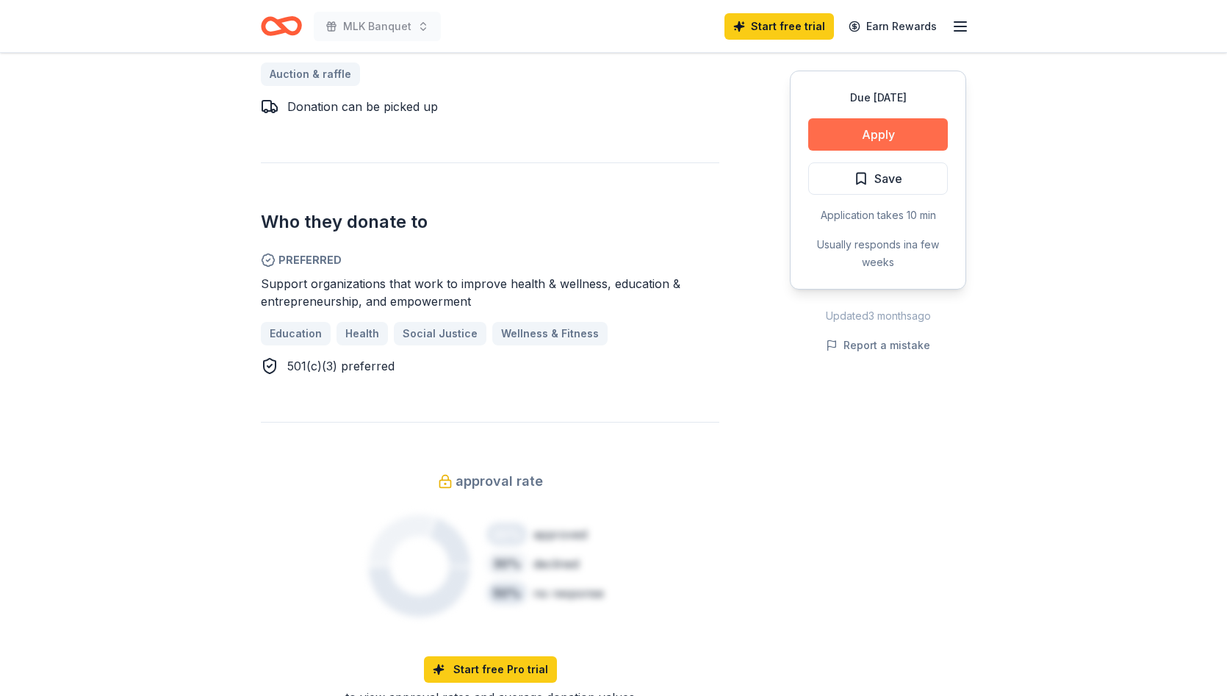
click at [880, 136] on button "Apply" at bounding box center [878, 134] width 140 height 32
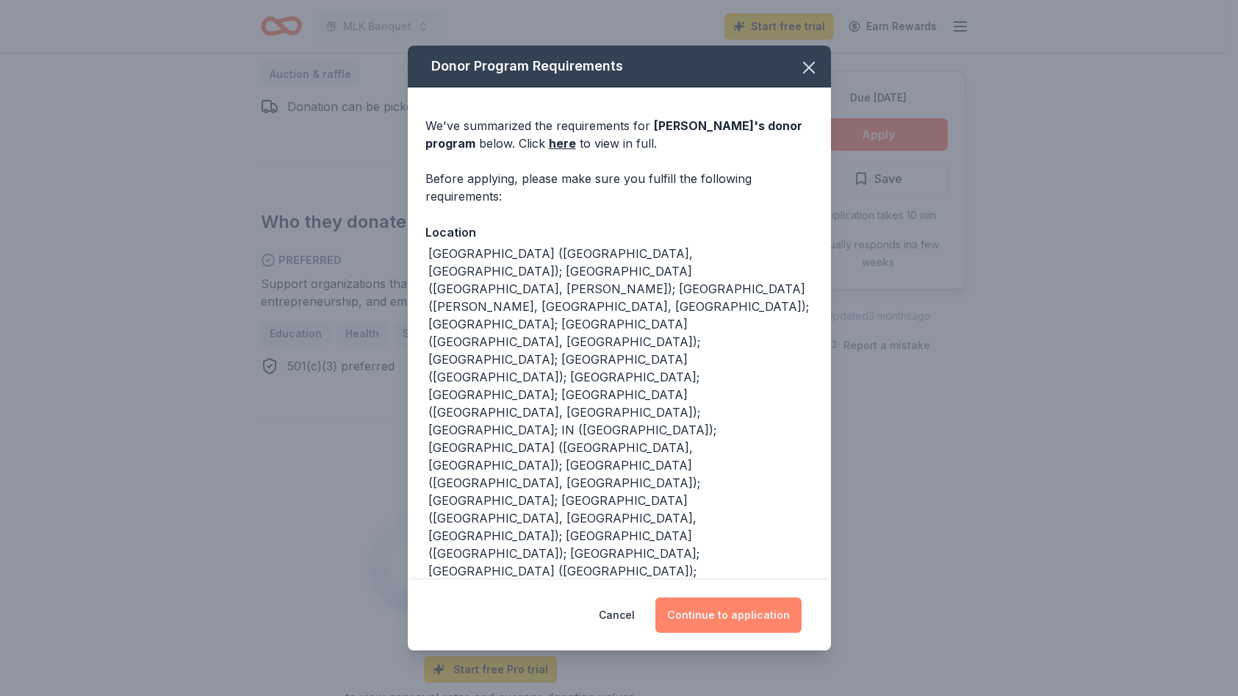
click at [734, 617] on button "Continue to application" at bounding box center [728, 614] width 146 height 35
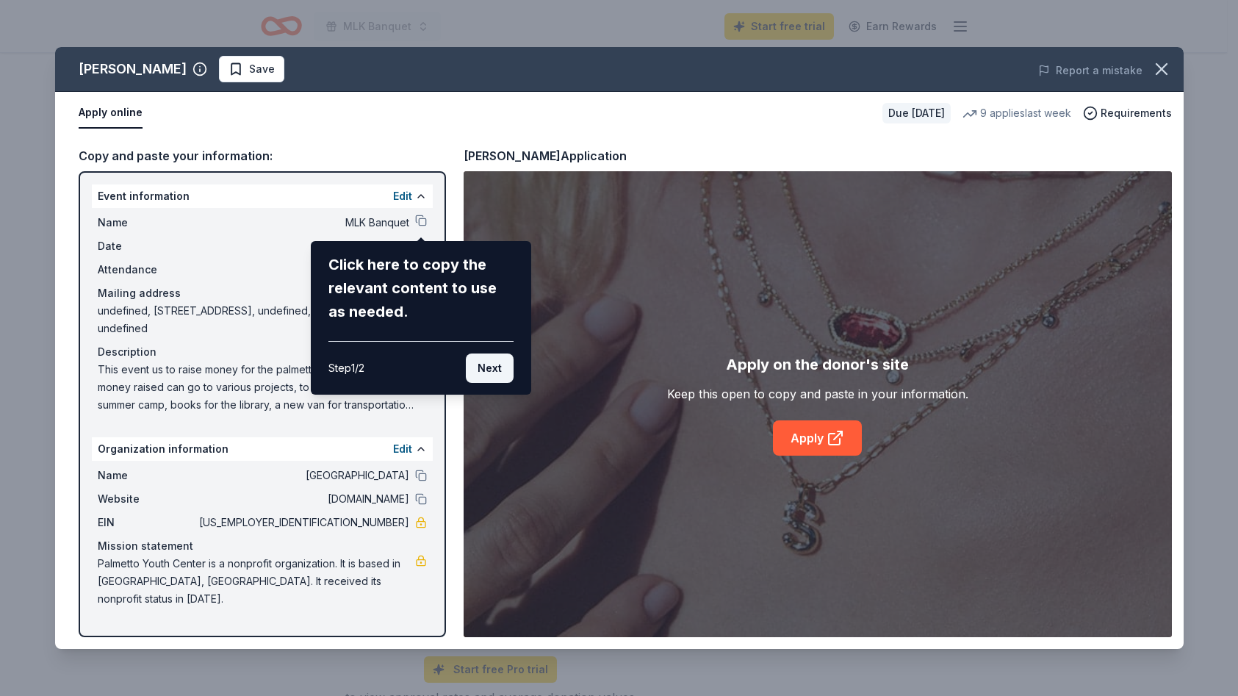
click at [495, 365] on button "Next" at bounding box center [490, 367] width 48 height 29
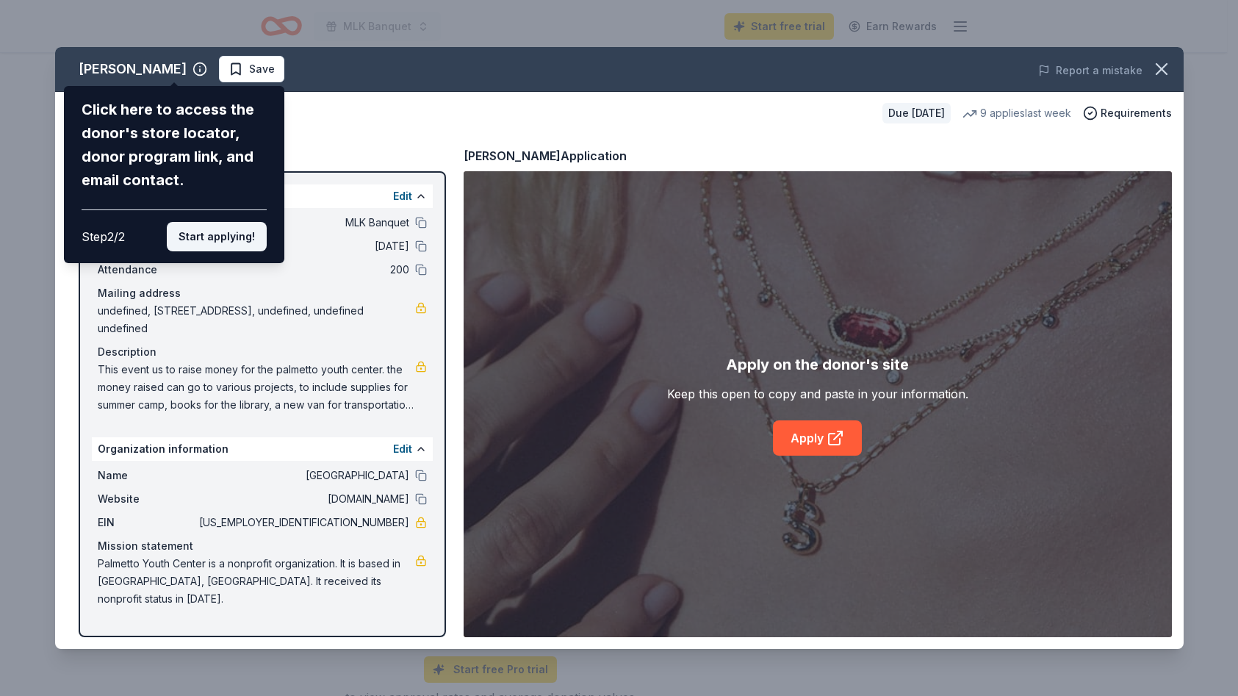
click at [218, 234] on button "Start applying!" at bounding box center [217, 236] width 100 height 29
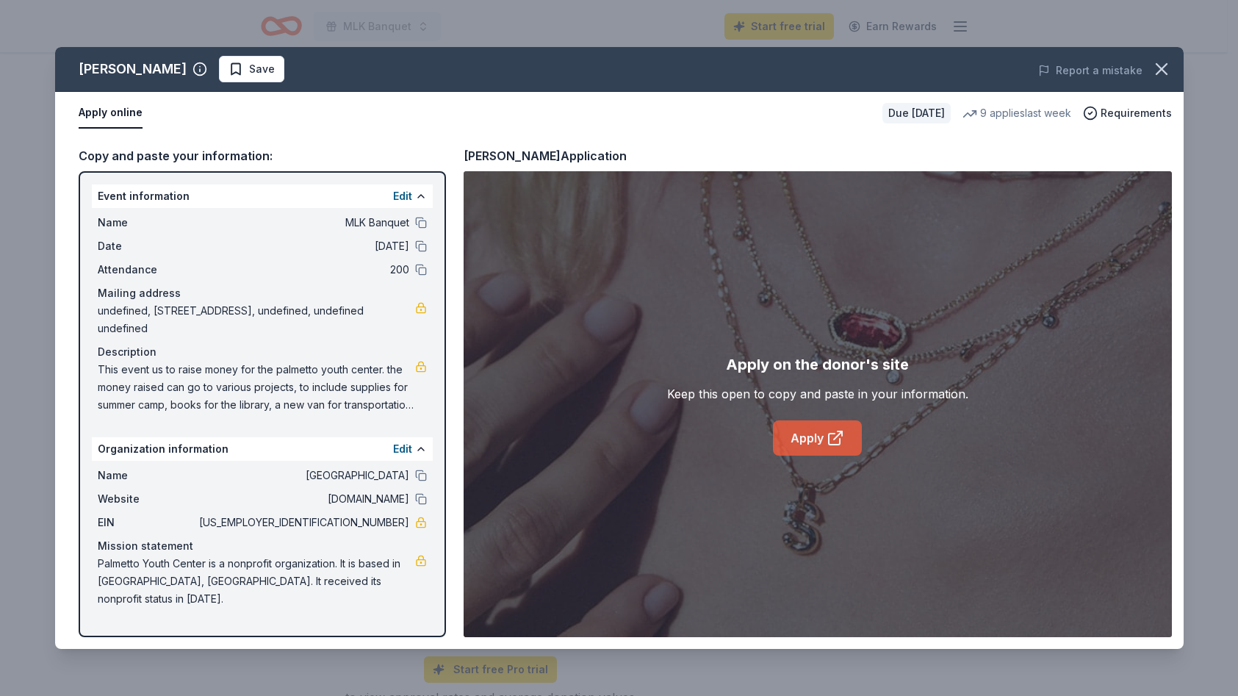
click at [819, 443] on link "Apply" at bounding box center [817, 437] width 89 height 35
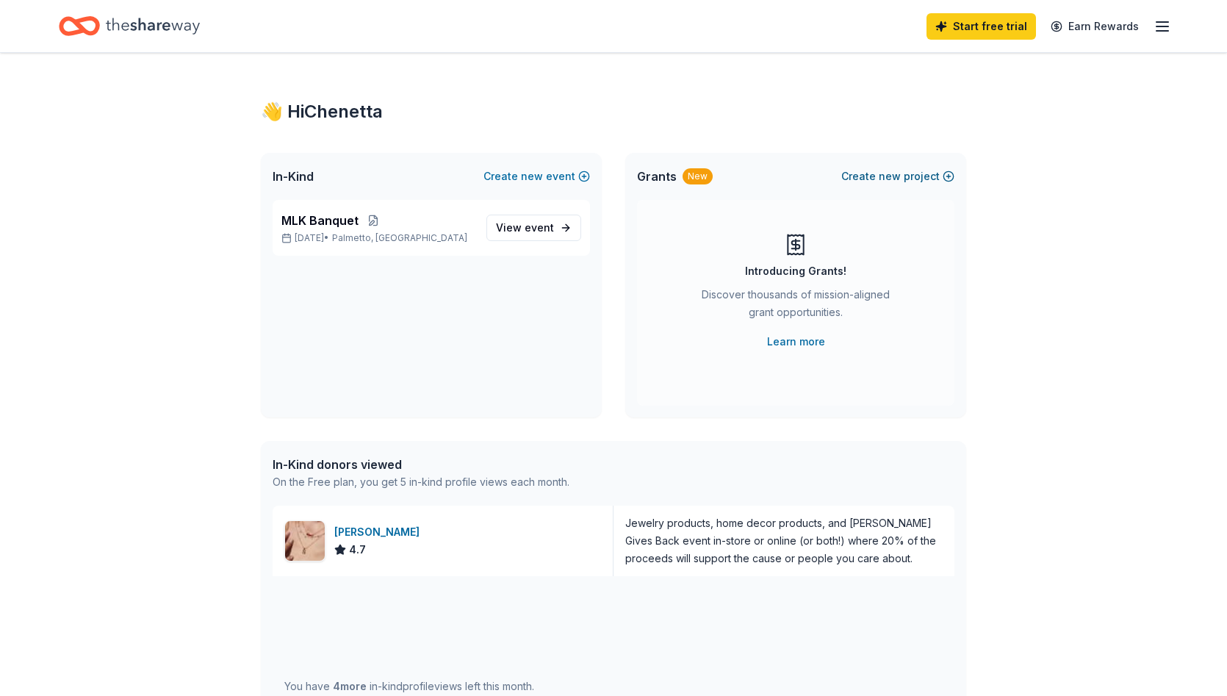
click at [905, 170] on button "Create new project" at bounding box center [897, 176] width 113 height 18
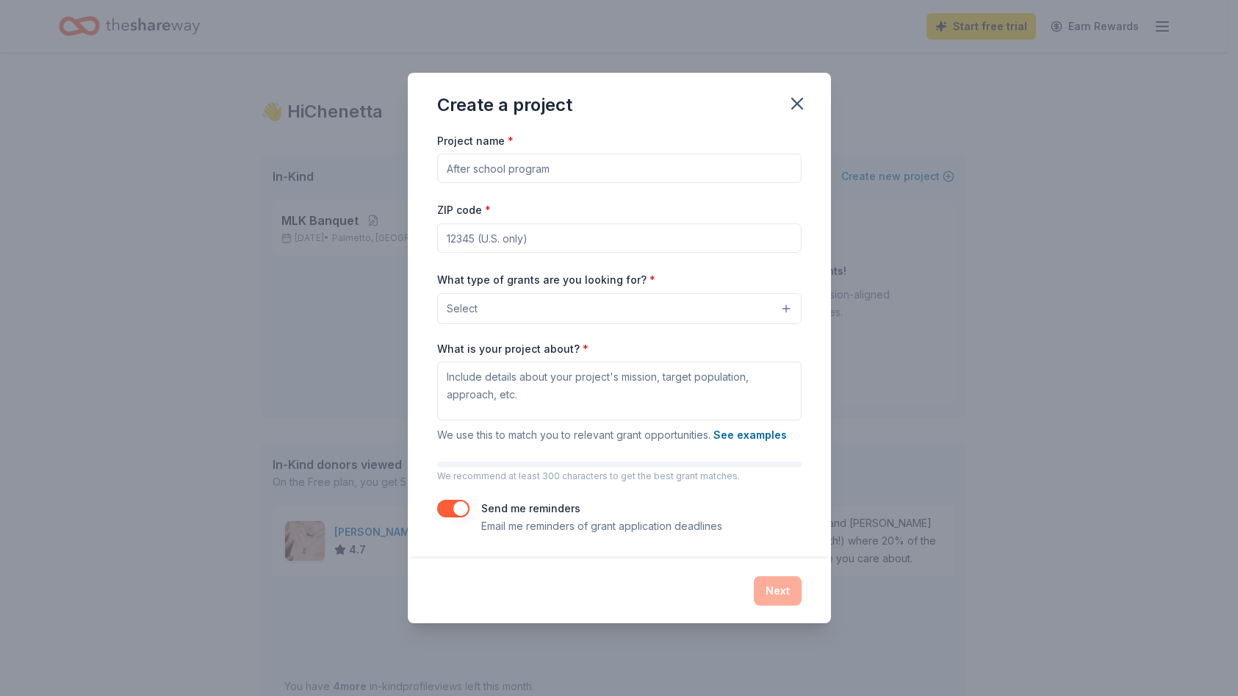
click at [602, 180] on input "Project name *" at bounding box center [619, 168] width 364 height 29
type input "After School Program"
click at [624, 241] on input "ZIP code *" at bounding box center [619, 237] width 364 height 29
type input "34221"
click at [516, 314] on button "Select" at bounding box center [619, 308] width 364 height 31
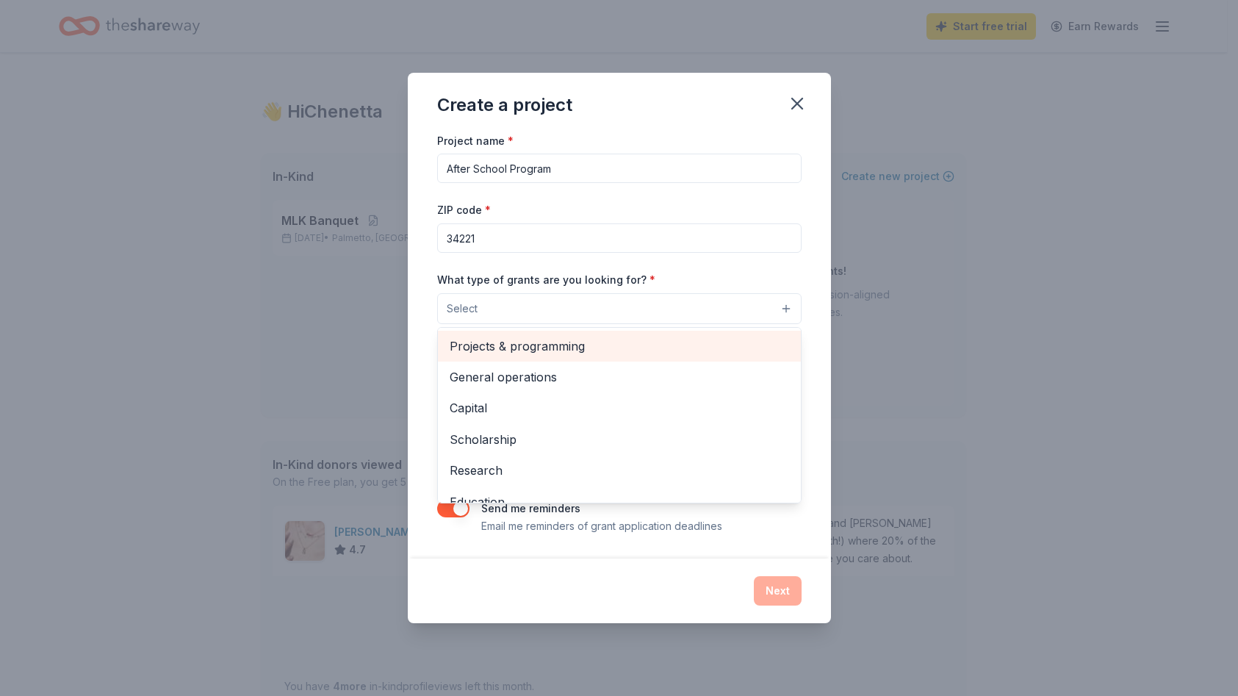
click at [549, 344] on span "Projects & programming" at bounding box center [618, 345] width 339 height 19
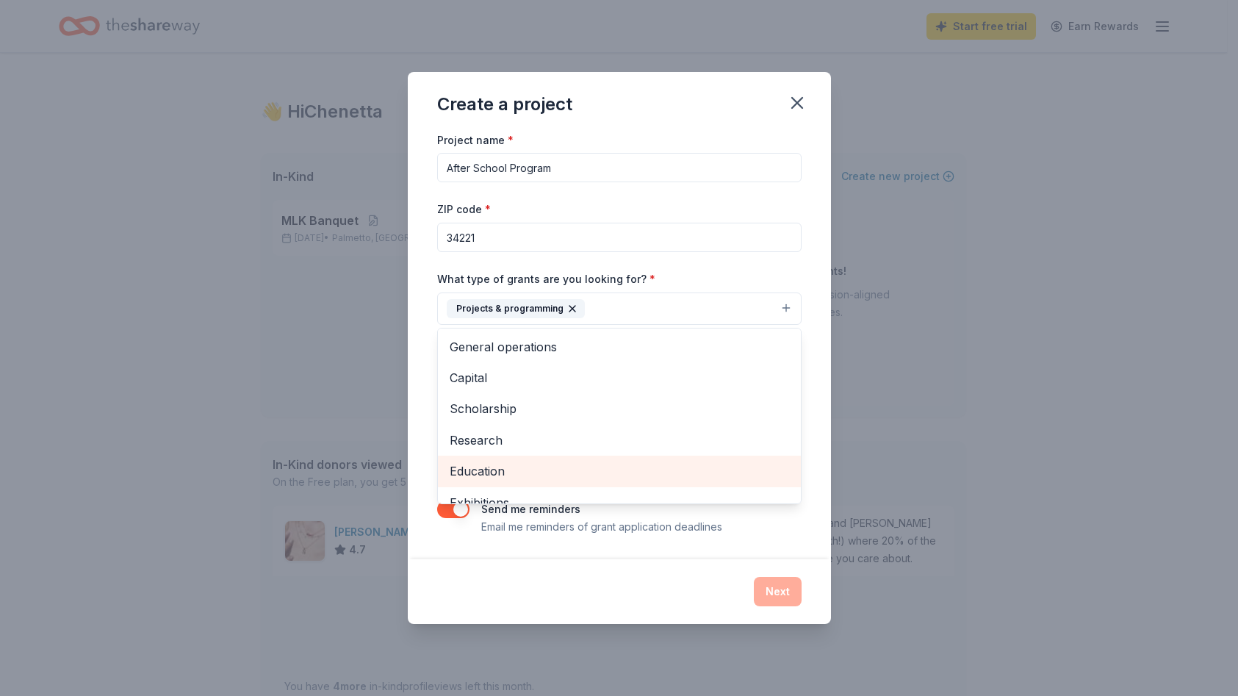
click at [478, 466] on span "Education" at bounding box center [618, 470] width 339 height 19
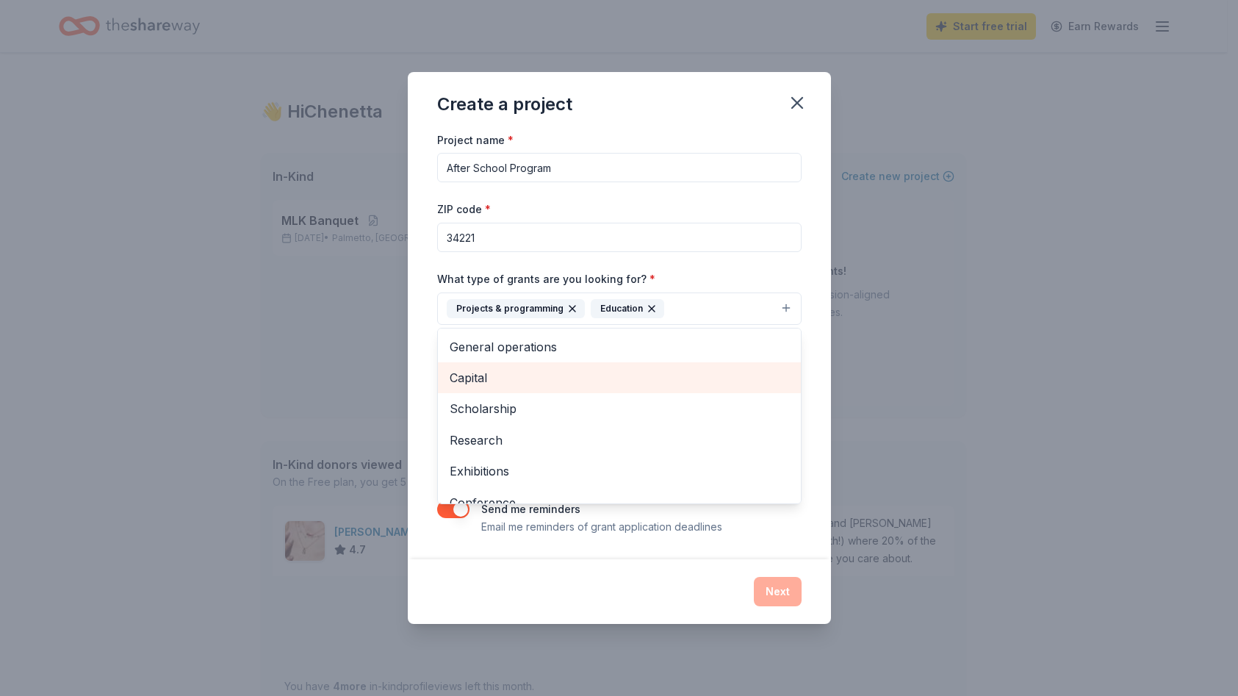
click at [486, 373] on span "Capital" at bounding box center [618, 377] width 339 height 19
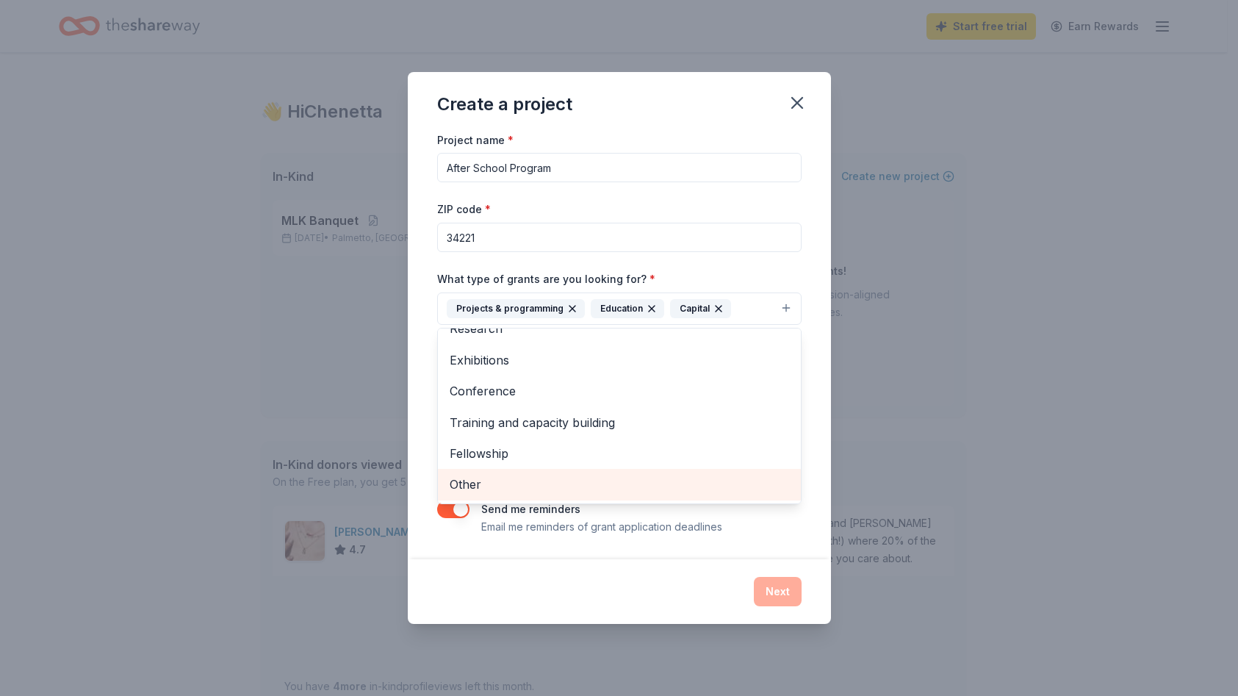
click at [477, 484] on span "Other" at bounding box center [618, 483] width 339 height 19
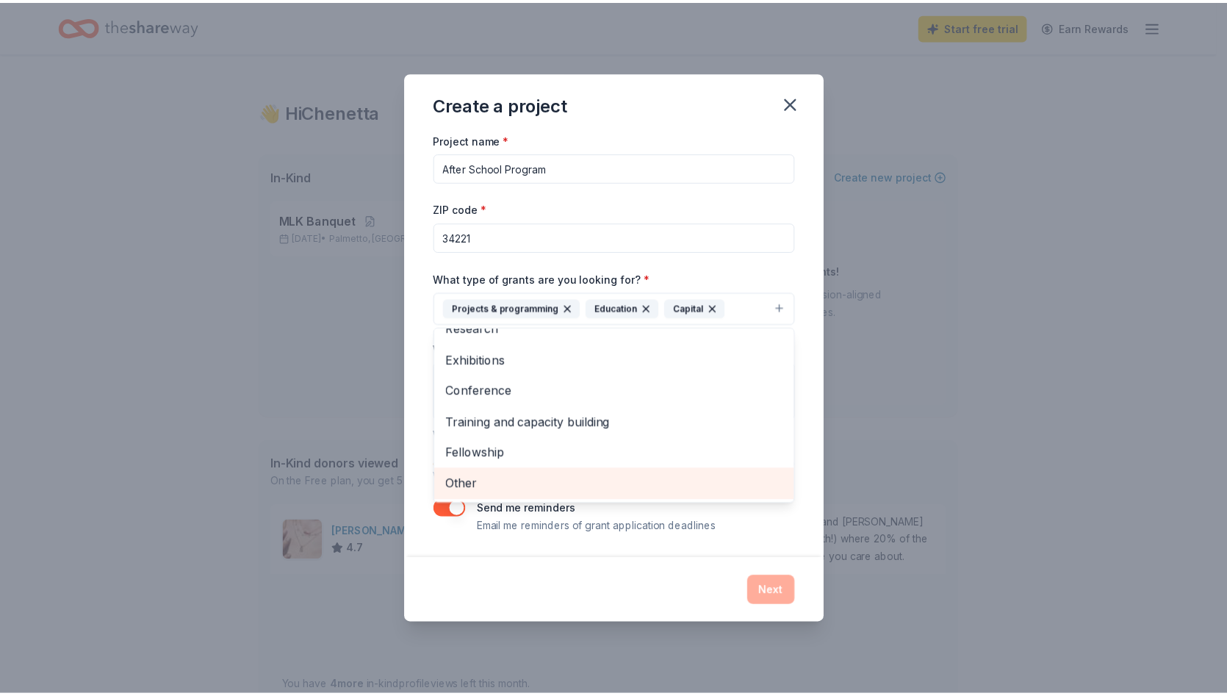
scroll to position [49, 0]
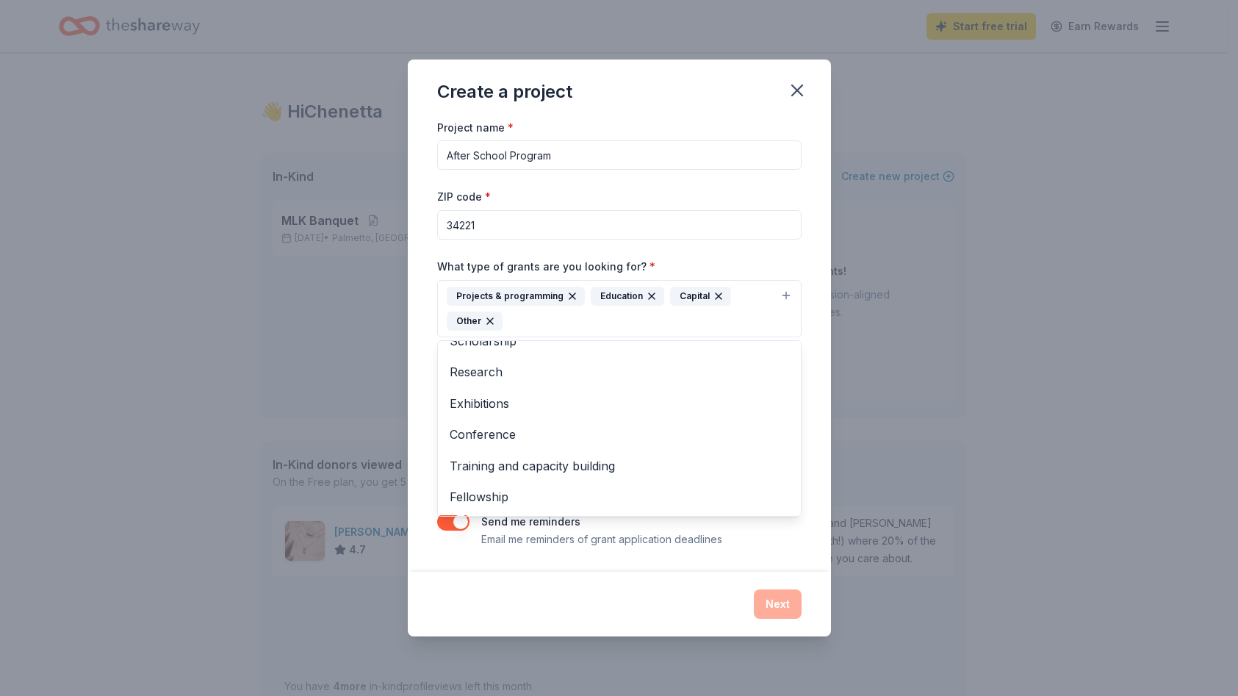
click at [815, 513] on div "Project name * After School Program ZIP code * 34221 What type of grants are yo…" at bounding box center [619, 344] width 423 height 453
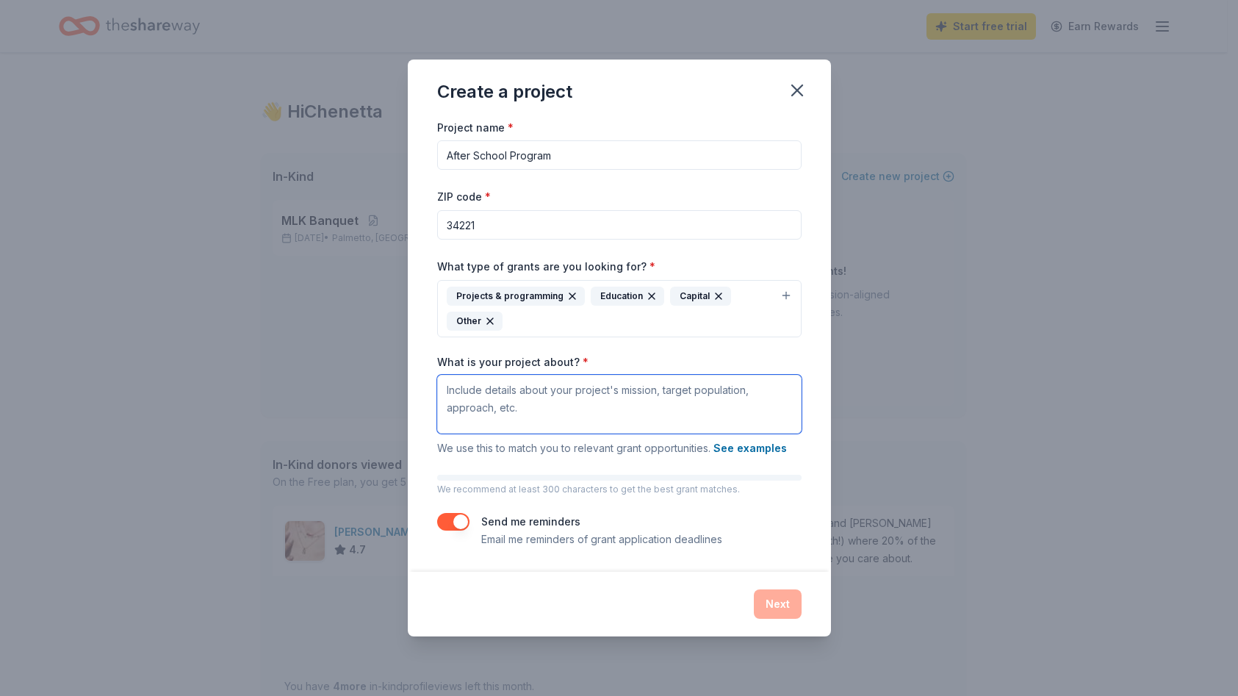
click at [590, 391] on textarea "What is your project about? *" at bounding box center [619, 404] width 364 height 59
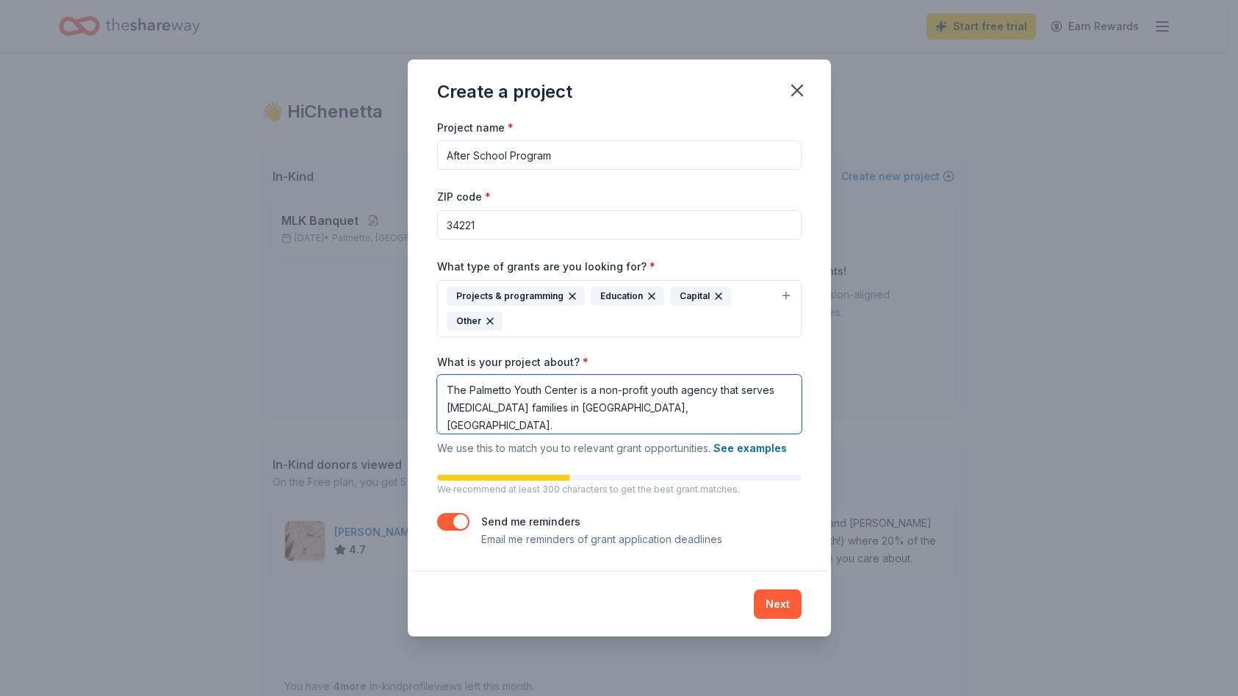
type textarea "The Palmetto Youth Center is a non-profit youth agency that serves low income f…"
click at [757, 526] on div "Send me reminders Email me reminders of grant application deadlines" at bounding box center [619, 530] width 364 height 35
click at [455, 523] on button "button" at bounding box center [453, 522] width 32 height 18
click at [783, 609] on button "Next" at bounding box center [778, 603] width 48 height 29
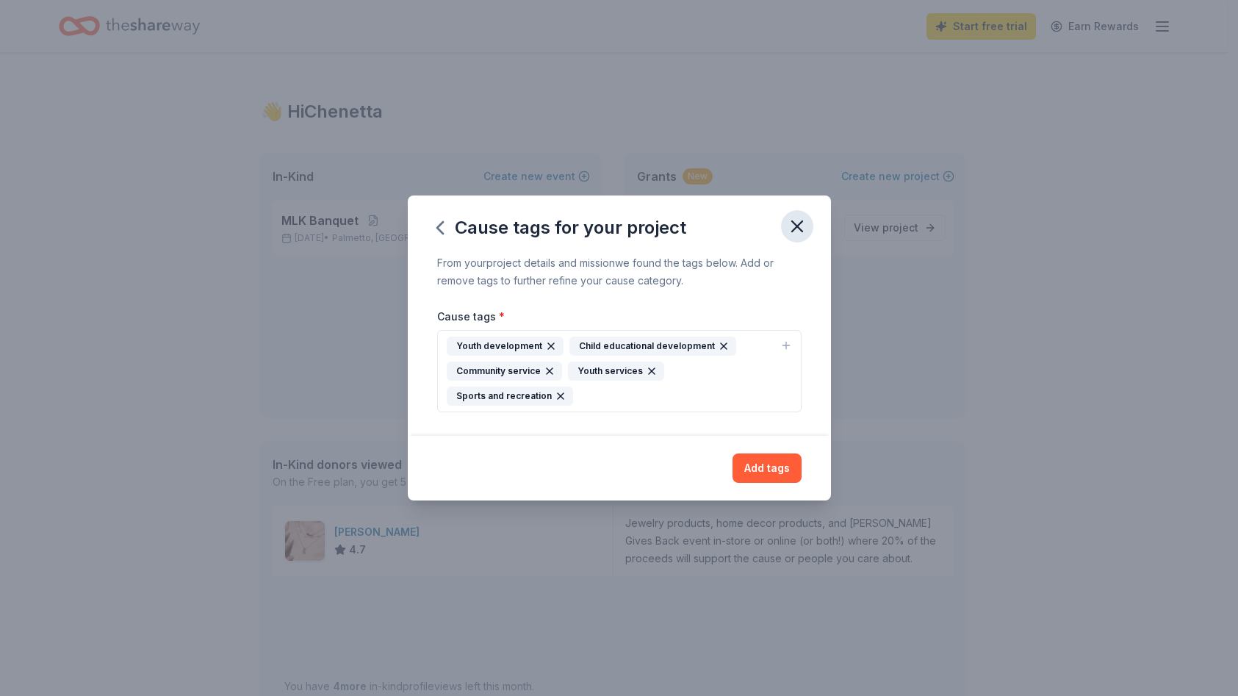
click at [795, 223] on icon "button" at bounding box center [797, 226] width 21 height 21
click at [770, 468] on button "Add tags" at bounding box center [766, 467] width 69 height 29
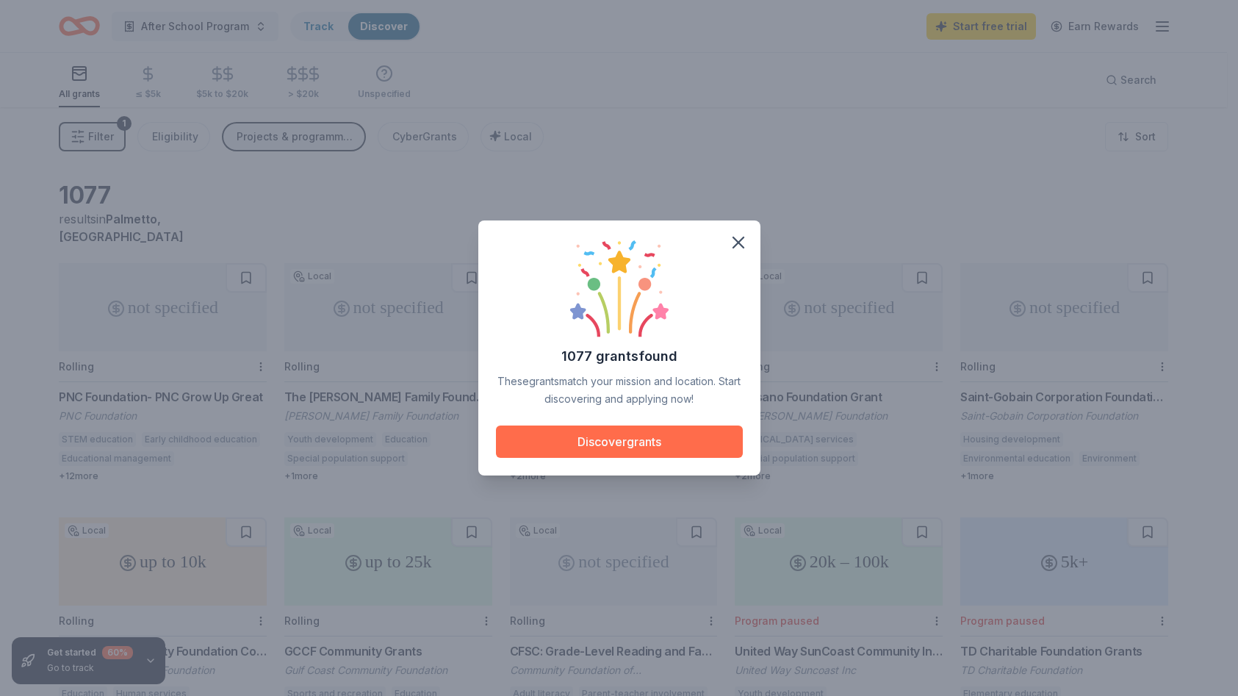
click at [632, 447] on button "Discover grants" at bounding box center [619, 441] width 247 height 32
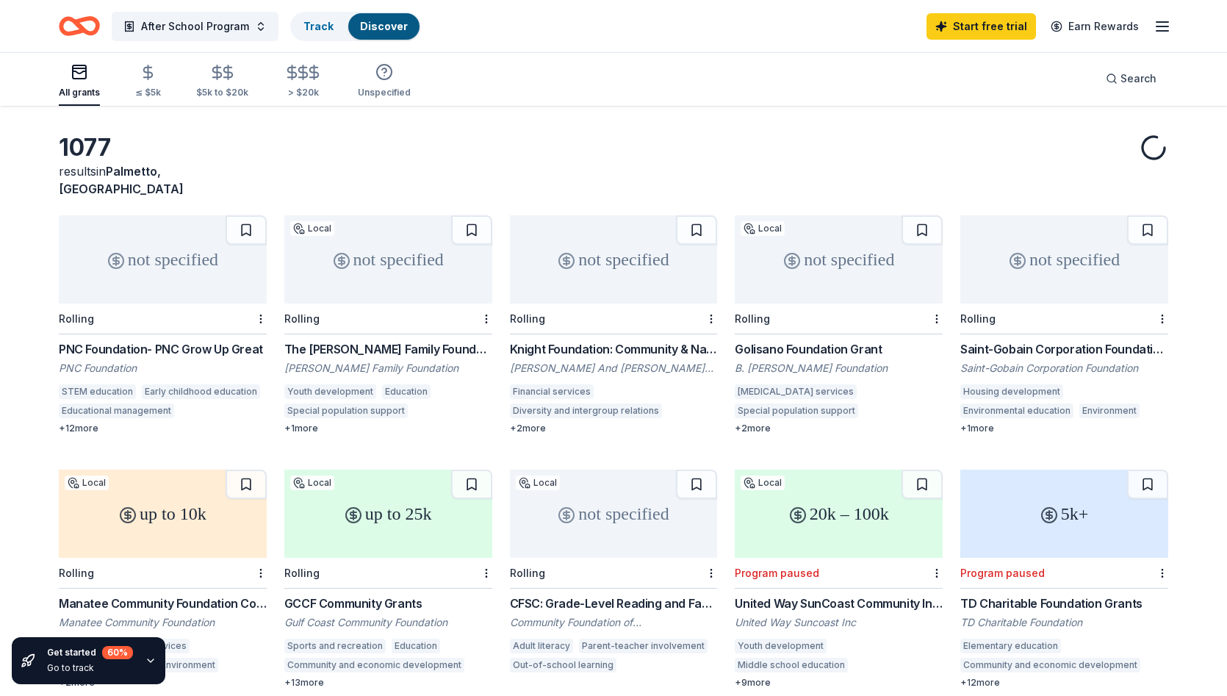
scroll to position [73, 0]
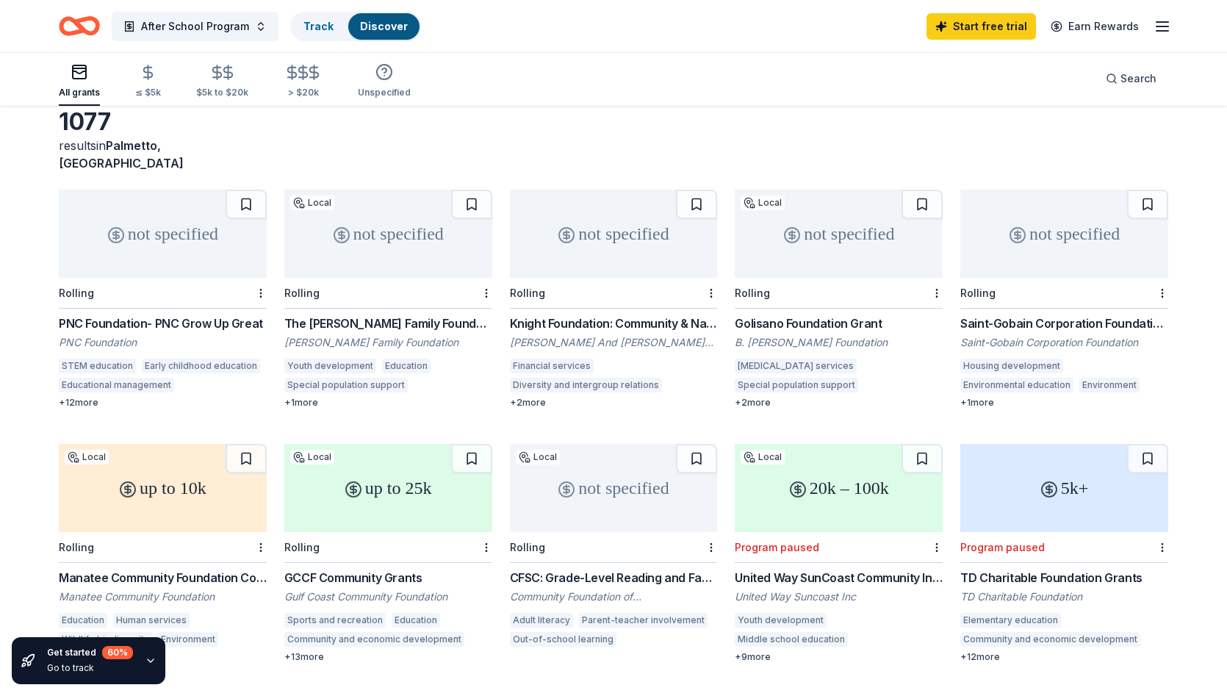
click at [170, 314] on div "PNC Foundation- PNC Grow Up Great" at bounding box center [163, 323] width 208 height 18
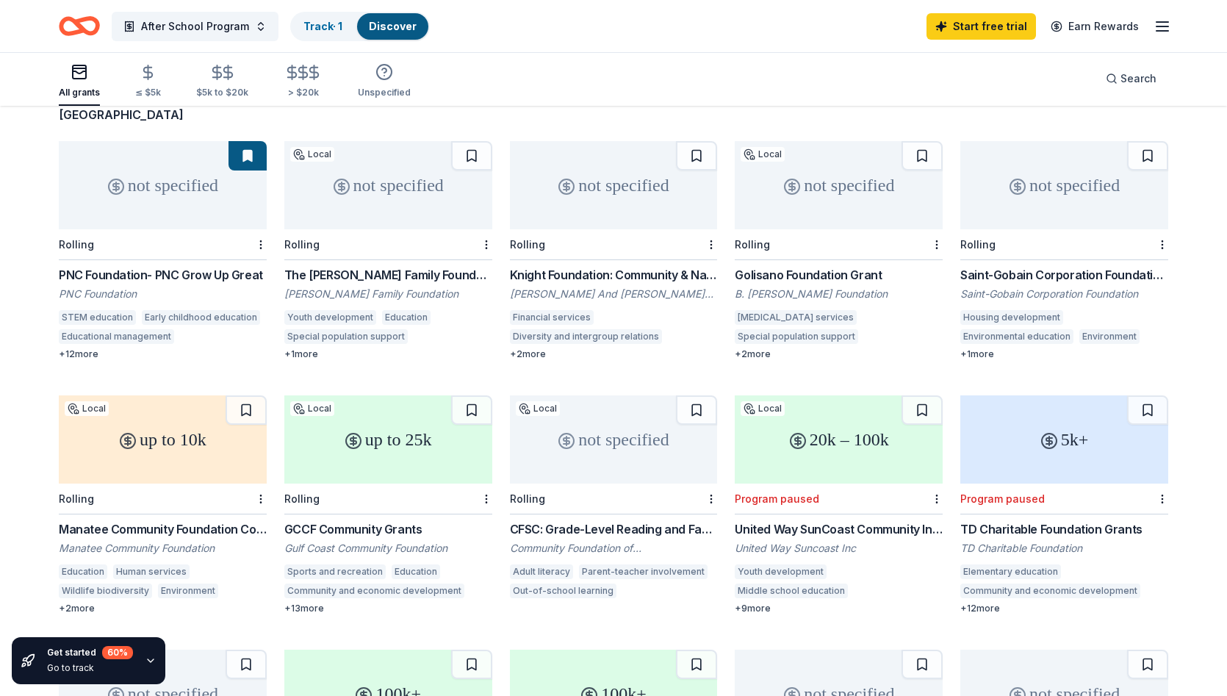
scroll to position [147, 0]
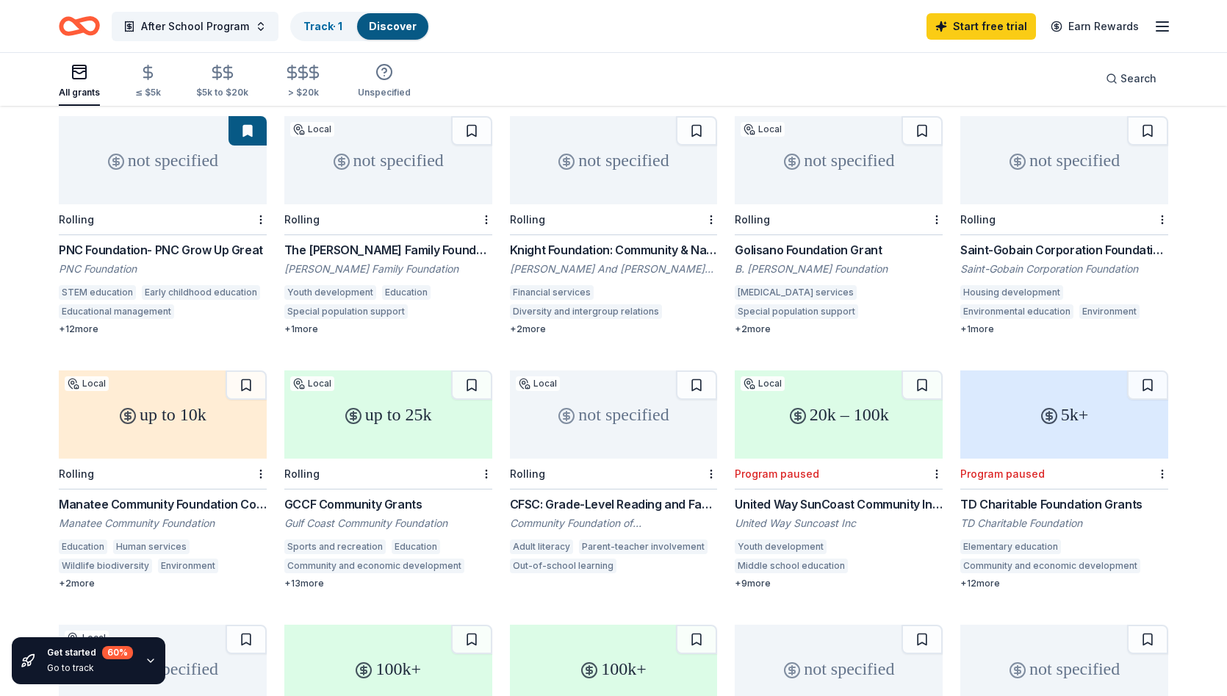
click at [382, 516] on div "Gulf Coast Community Foundation" at bounding box center [388, 523] width 208 height 15
click at [625, 495] on div "CFSC: Grade-Level Reading and Family Success Grants" at bounding box center [614, 504] width 208 height 18
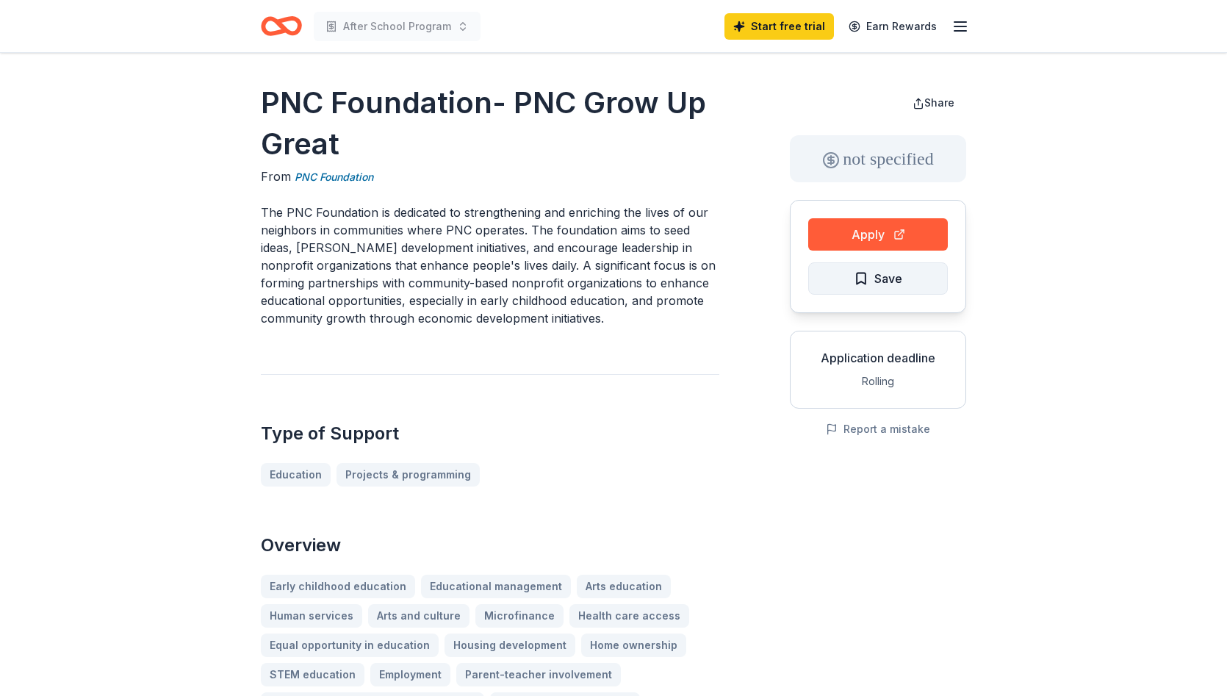
click at [867, 280] on span "Save" at bounding box center [877, 278] width 48 height 19
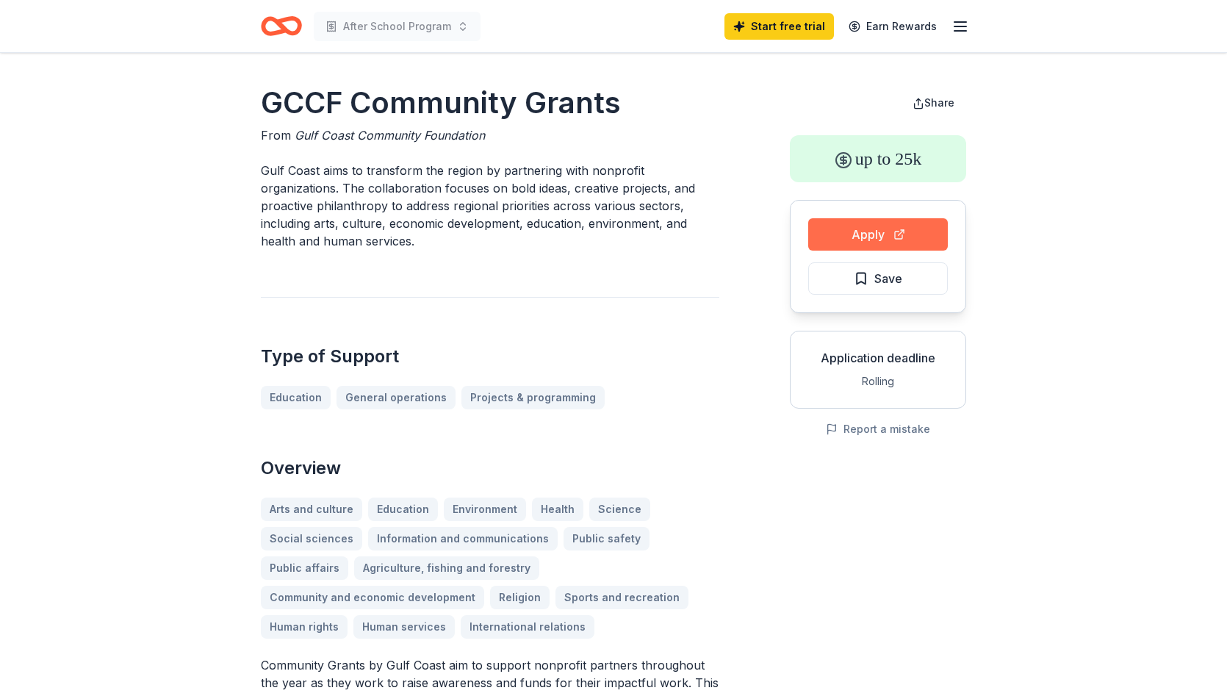
click at [867, 235] on button "Apply" at bounding box center [878, 234] width 140 height 32
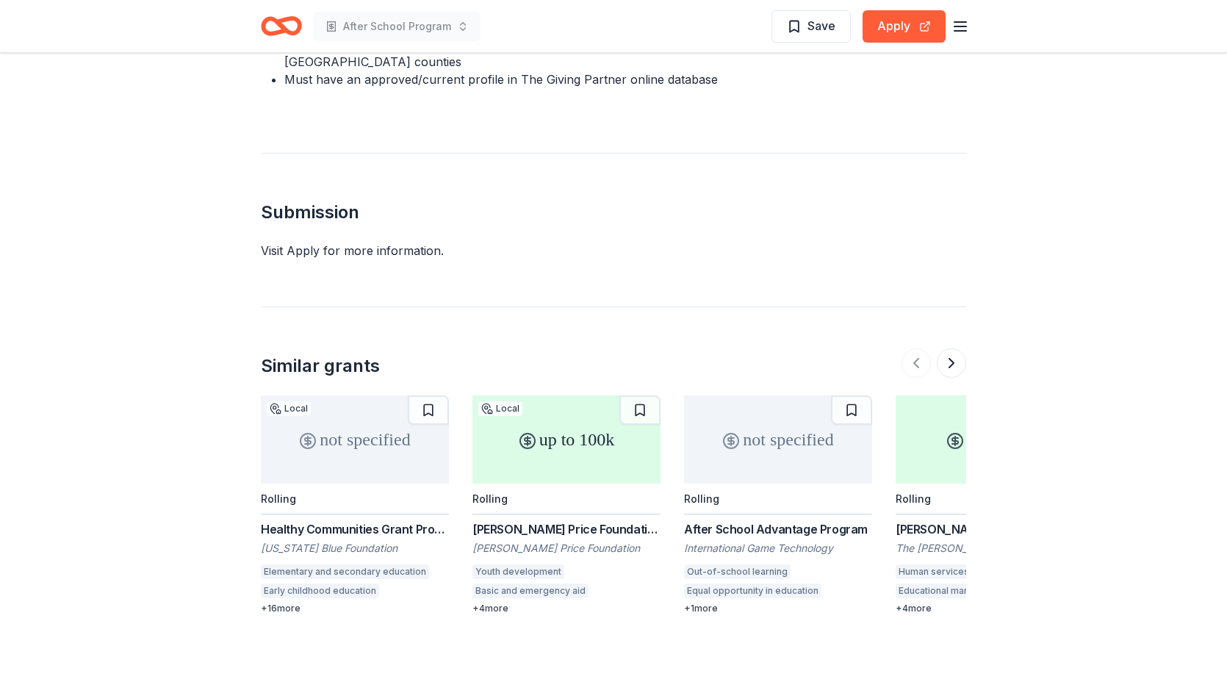
scroll to position [1322, 0]
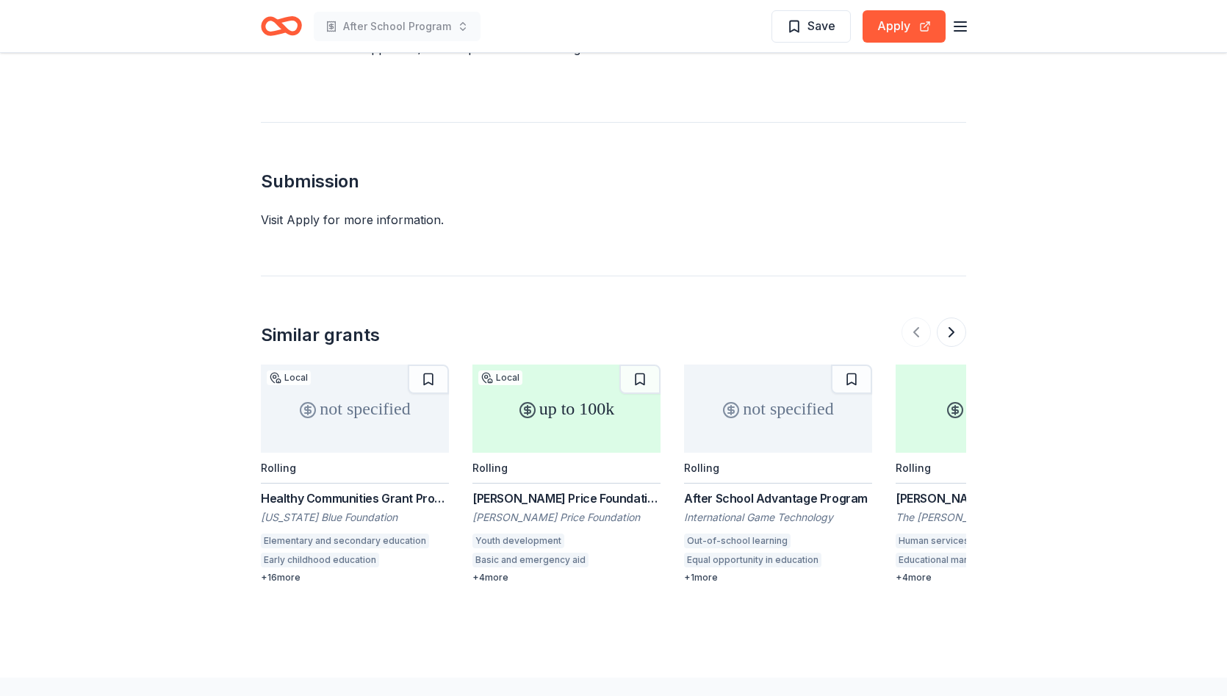
click at [362, 489] on div "Healthy Communities Grant Program" at bounding box center [355, 498] width 188 height 18
click at [950, 317] on button at bounding box center [950, 331] width 29 height 29
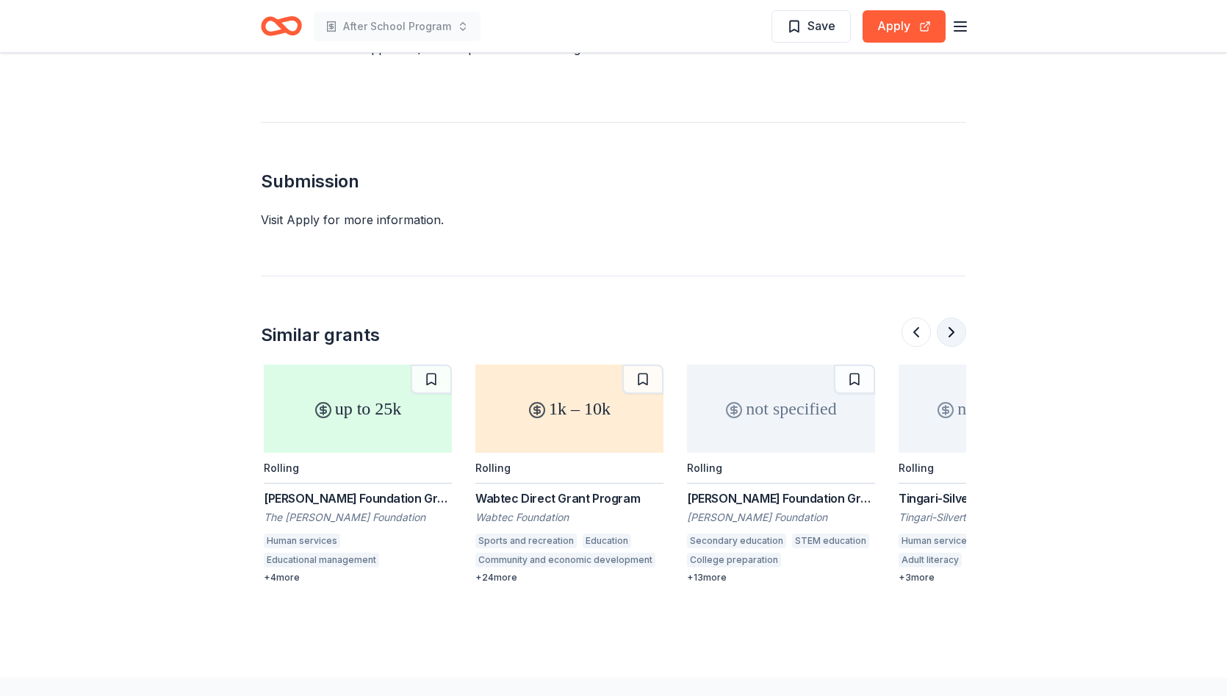
scroll to position [0, 635]
click at [951, 317] on button at bounding box center [950, 331] width 29 height 29
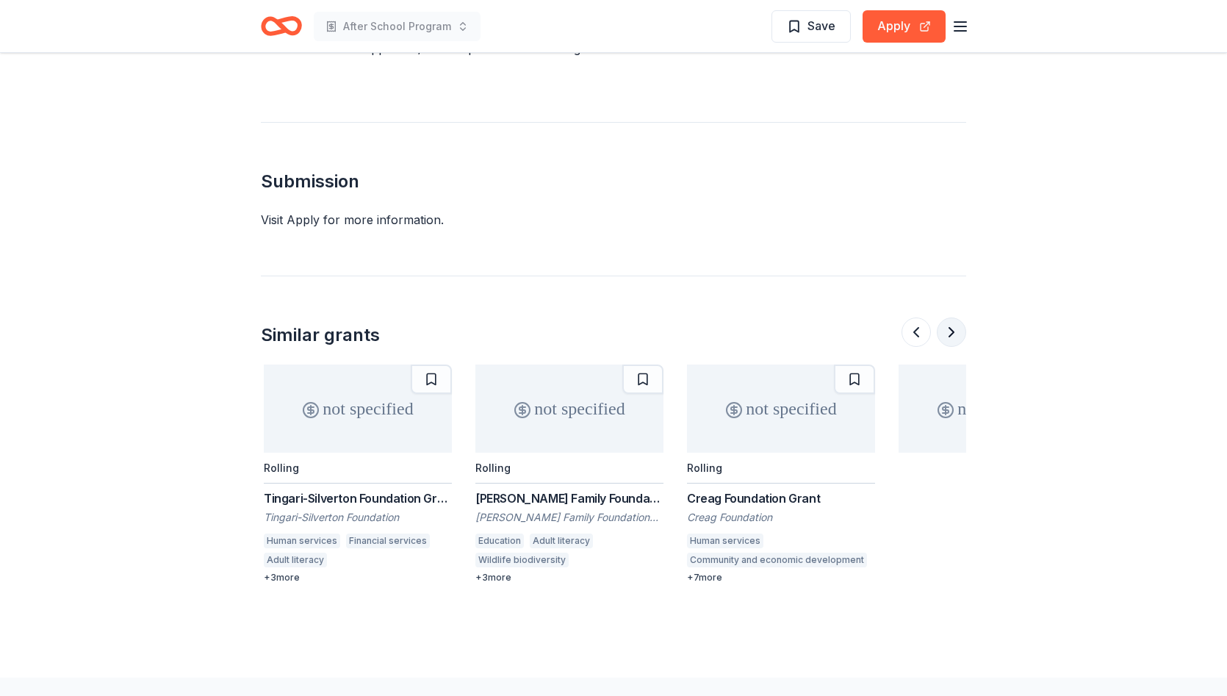
scroll to position [0, 1269]
click at [765, 452] on div "Rolling" at bounding box center [778, 467] width 188 height 31
